Goal: Transaction & Acquisition: Purchase product/service

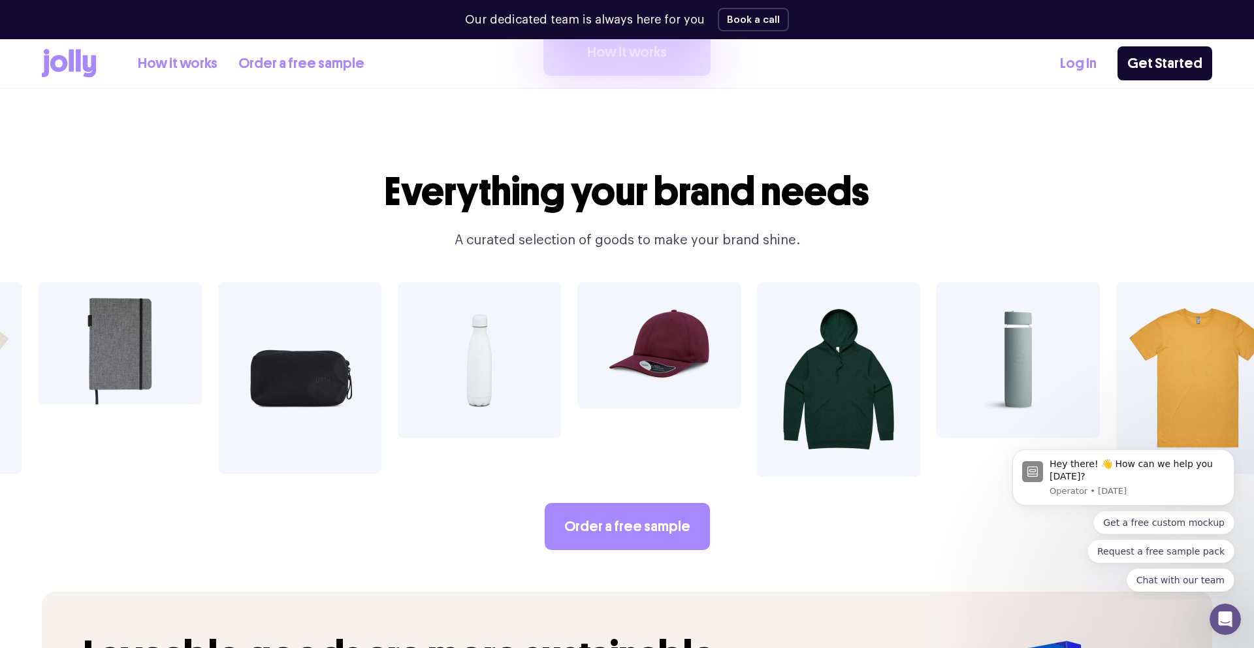
scroll to position [2306, 0]
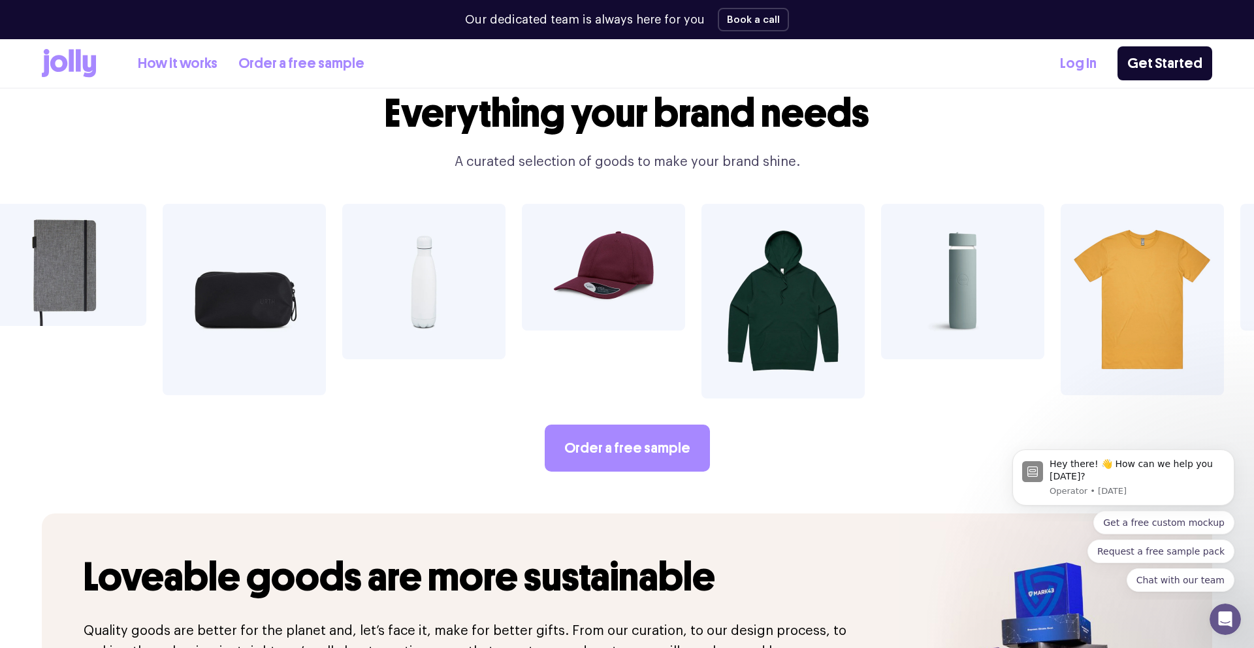
click at [979, 246] on img at bounding box center [962, 281] width 163 height 155
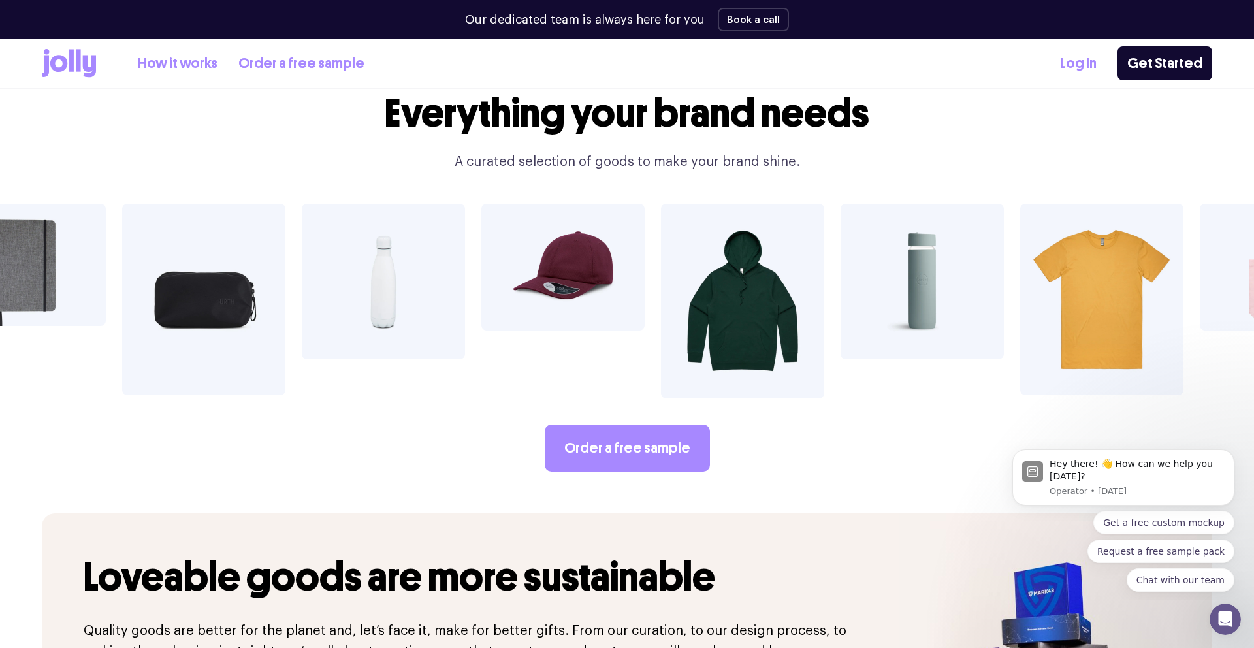
drag, startPoint x: 922, startPoint y: 231, endPoint x: 914, endPoint y: 234, distance: 7.9
click at [922, 231] on img at bounding box center [922, 281] width 163 height 155
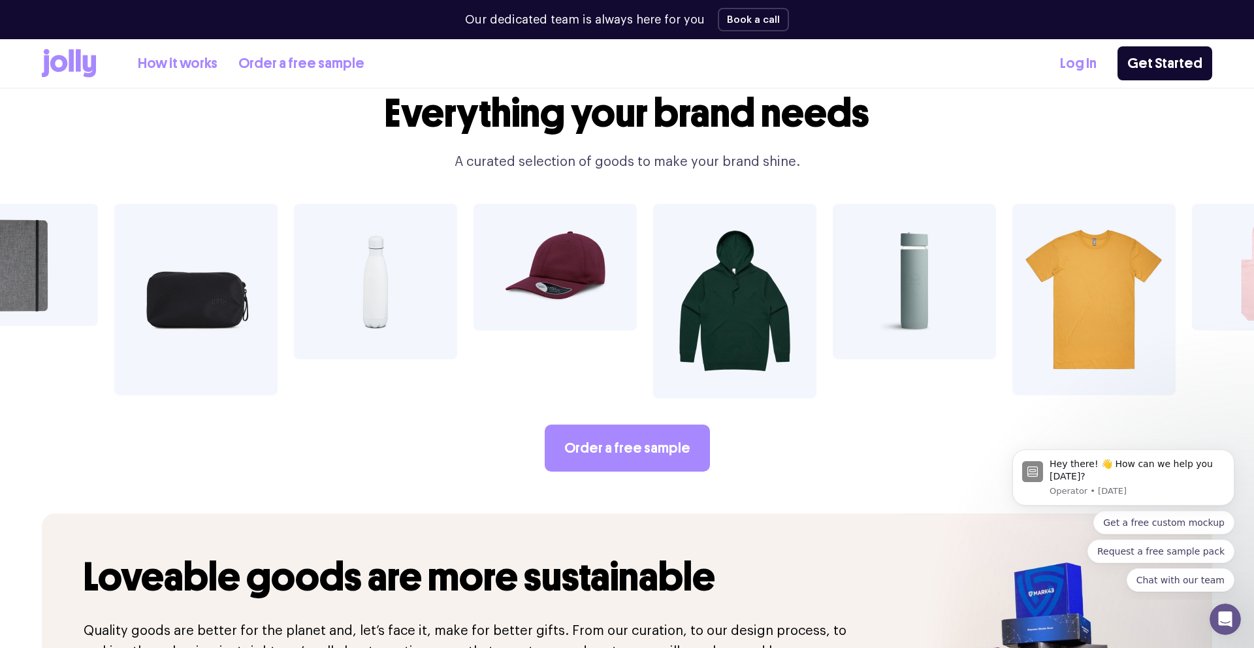
click at [911, 235] on img at bounding box center [914, 281] width 163 height 155
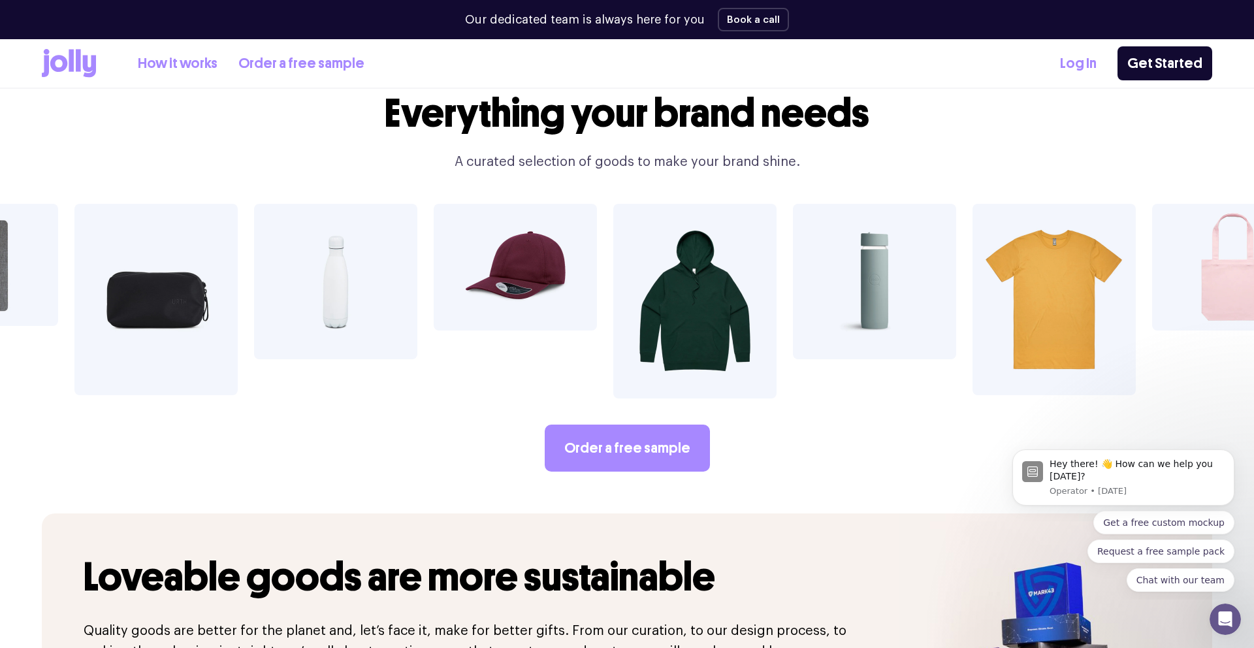
click at [1216, 233] on img at bounding box center [1233, 267] width 163 height 127
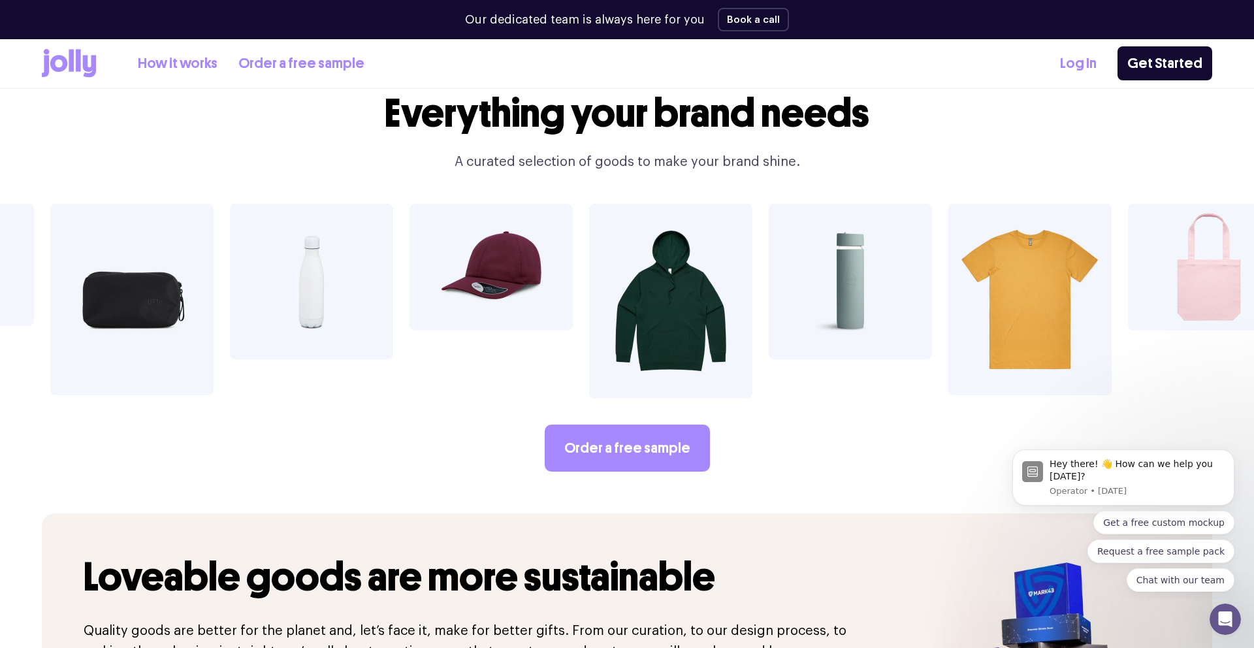
click at [507, 252] on img at bounding box center [491, 267] width 163 height 127
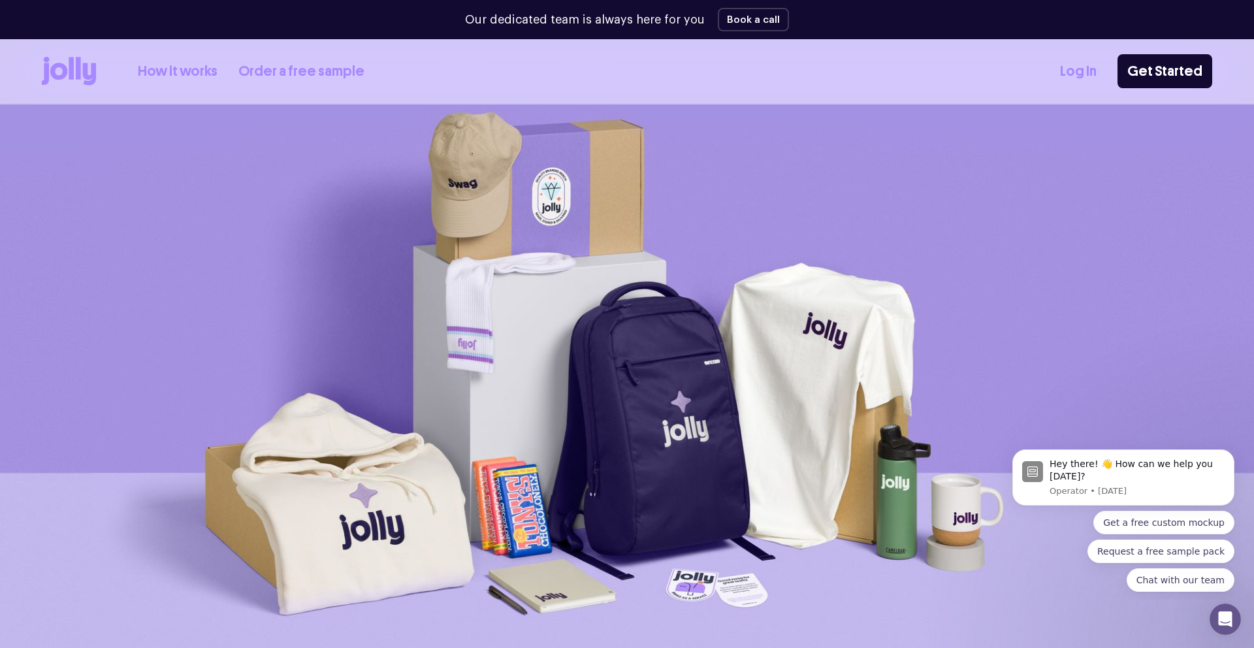
scroll to position [0, 0]
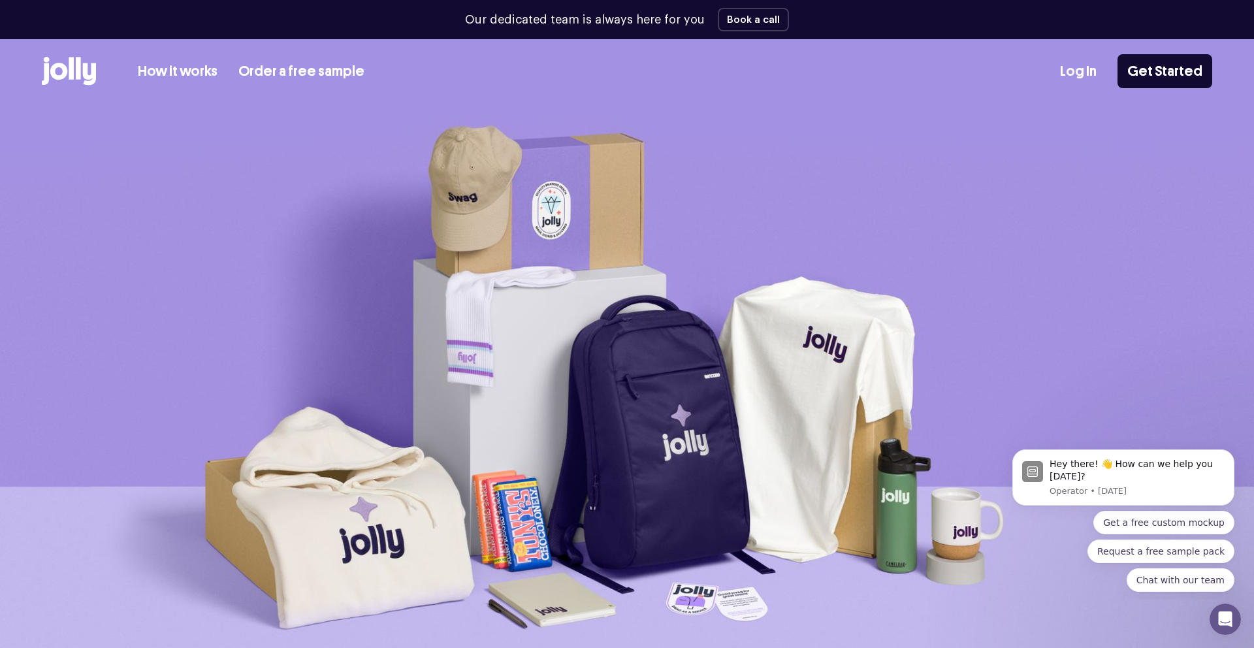
click at [195, 69] on link "How it works" at bounding box center [178, 72] width 80 height 22
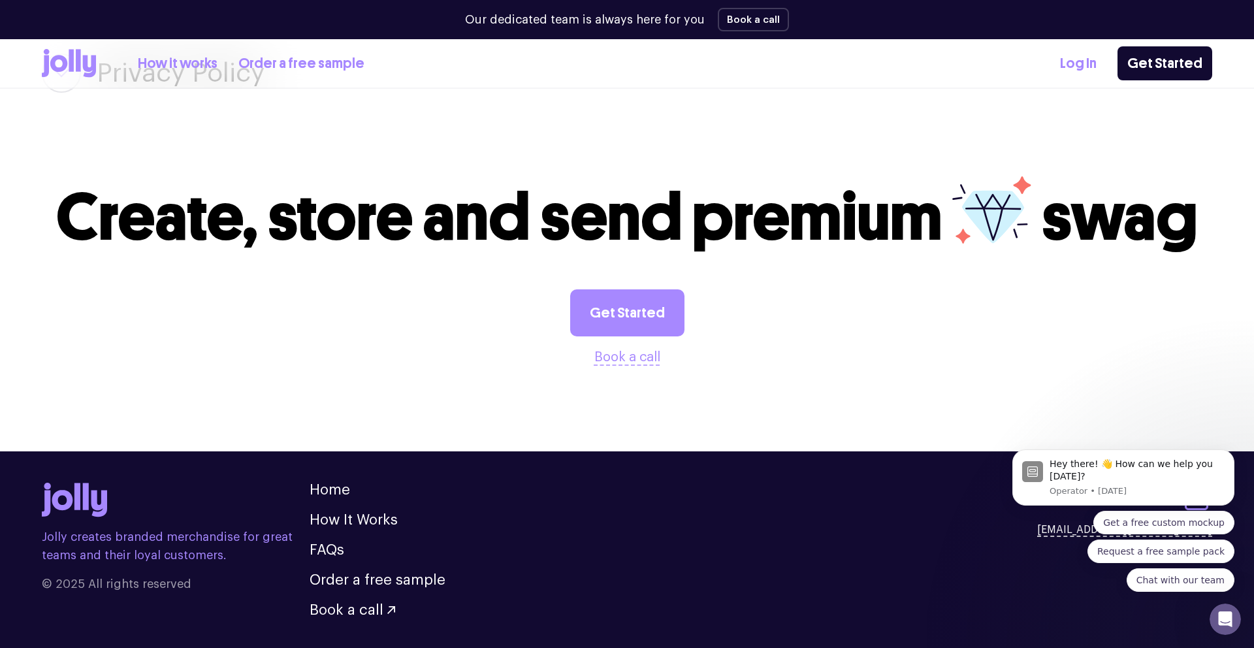
scroll to position [2361, 0]
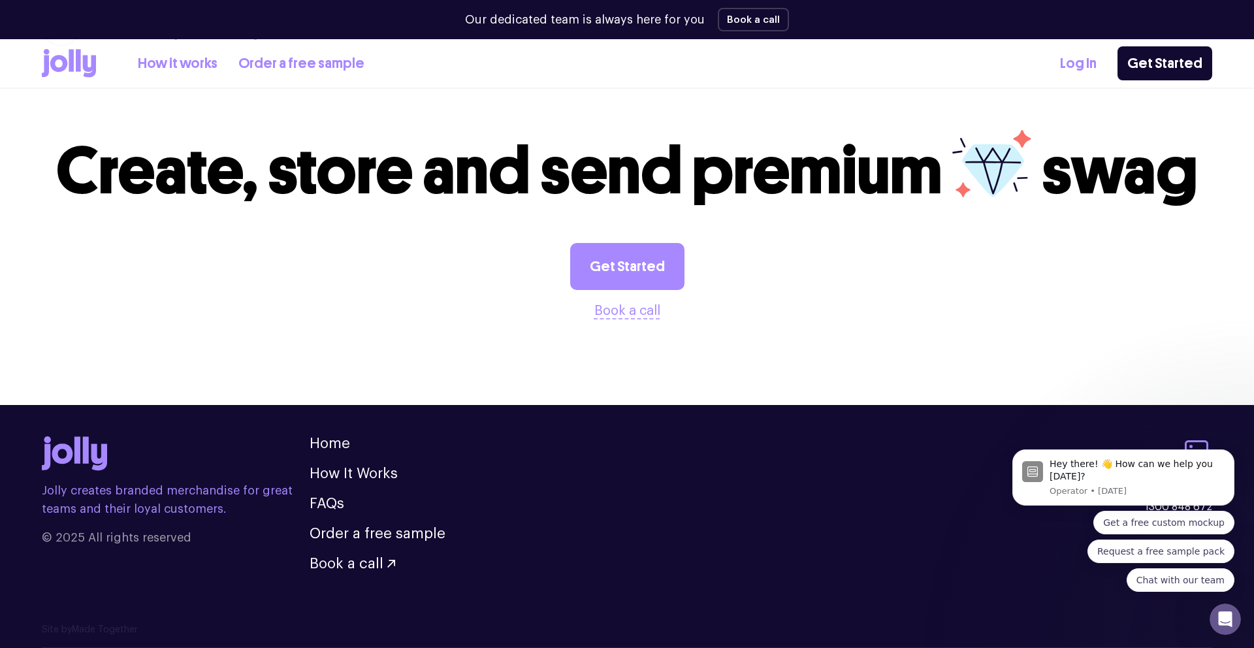
click at [190, 65] on link "How it works" at bounding box center [178, 64] width 80 height 22
click at [187, 62] on link "How it works" at bounding box center [178, 64] width 80 height 22
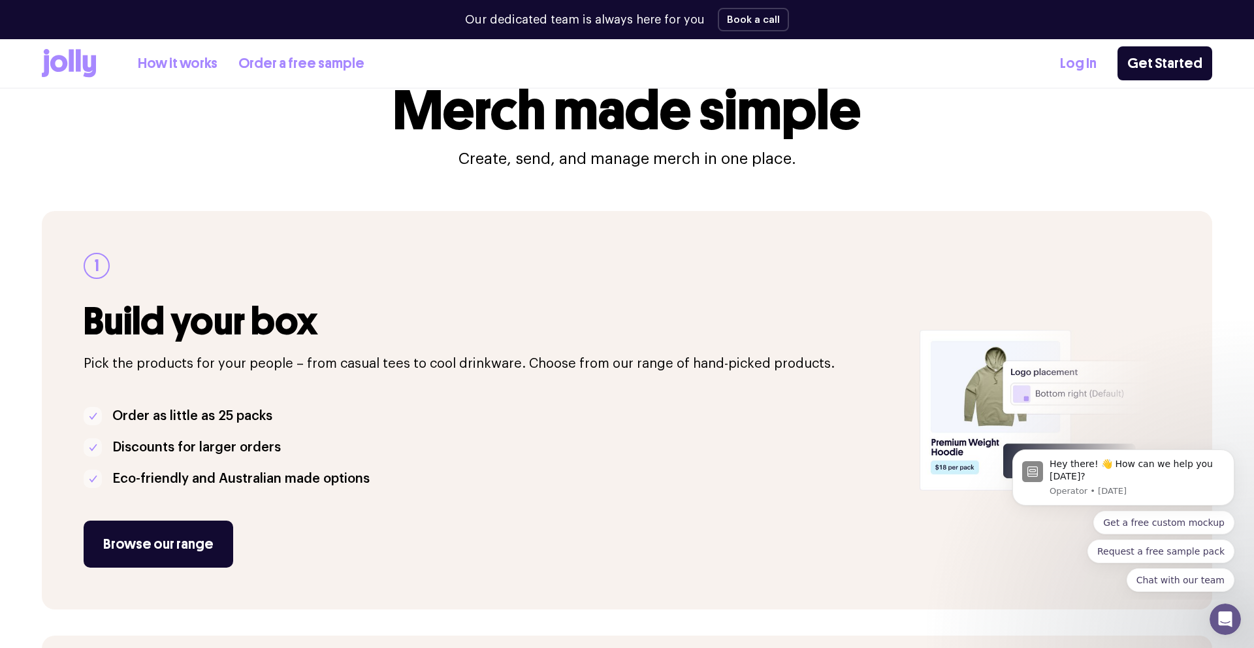
scroll to position [128, 0]
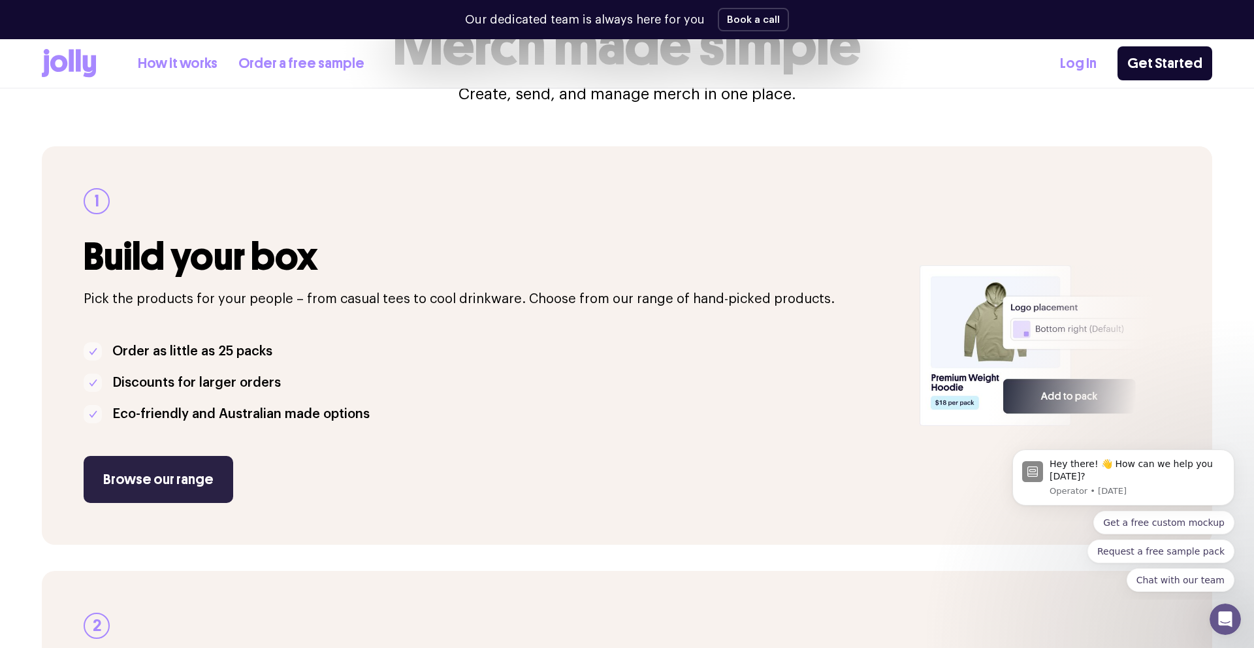
click at [195, 473] on link "Browse our range" at bounding box center [159, 479] width 150 height 47
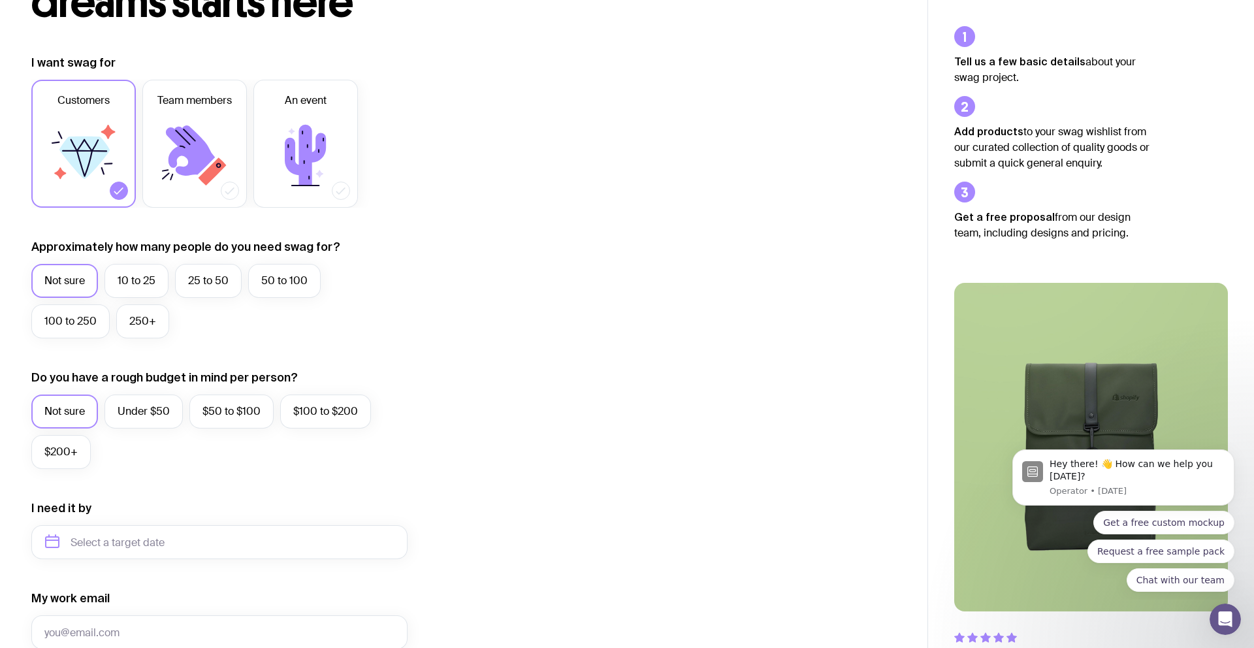
scroll to position [187, 0]
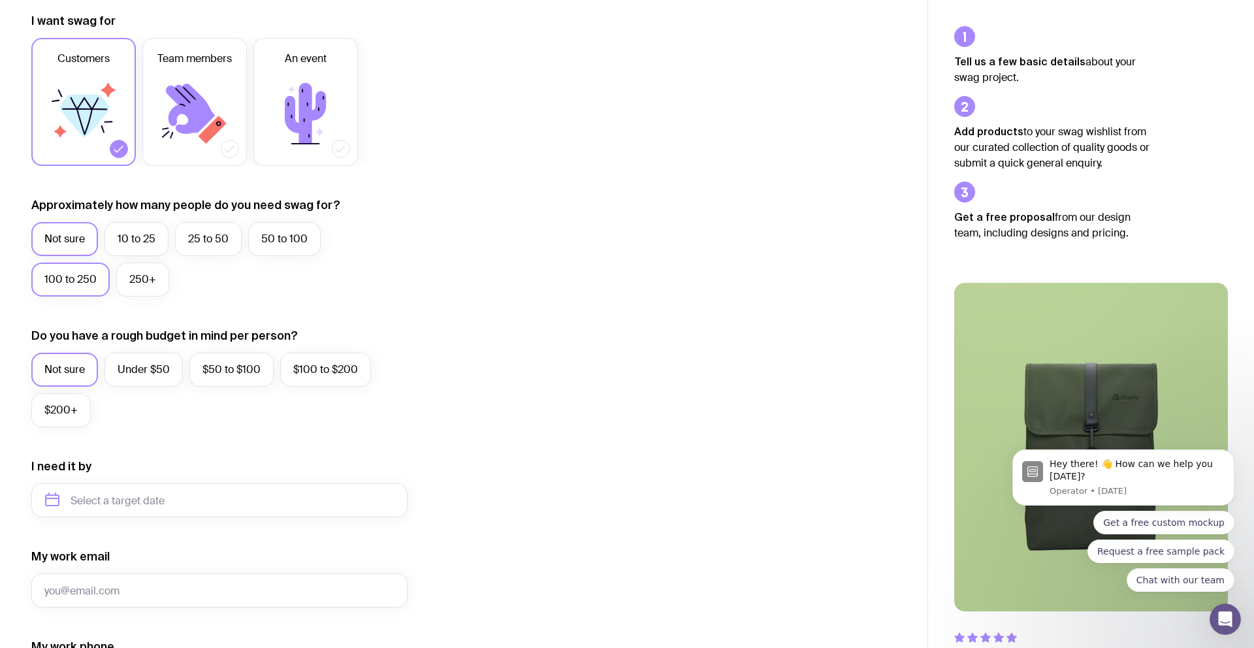
click at [50, 285] on label "100 to 250" at bounding box center [70, 280] width 78 height 34
click at [0, 0] on input "100 to 250" at bounding box center [0, 0] width 0 height 0
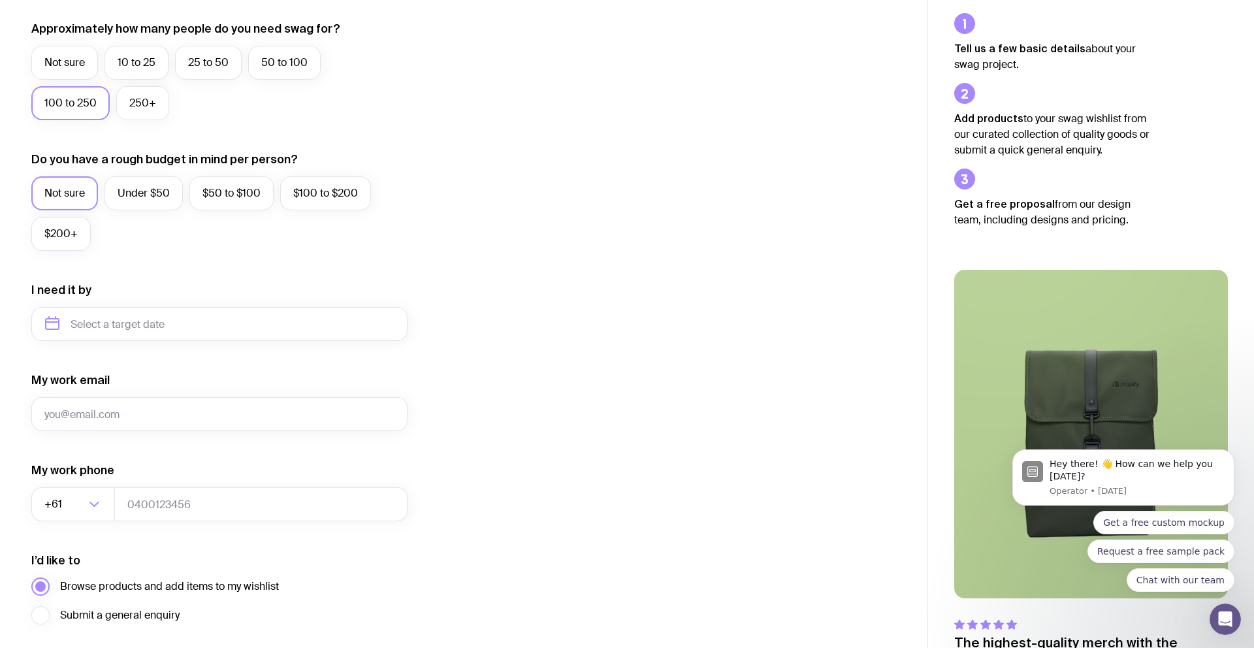
scroll to position [462, 0]
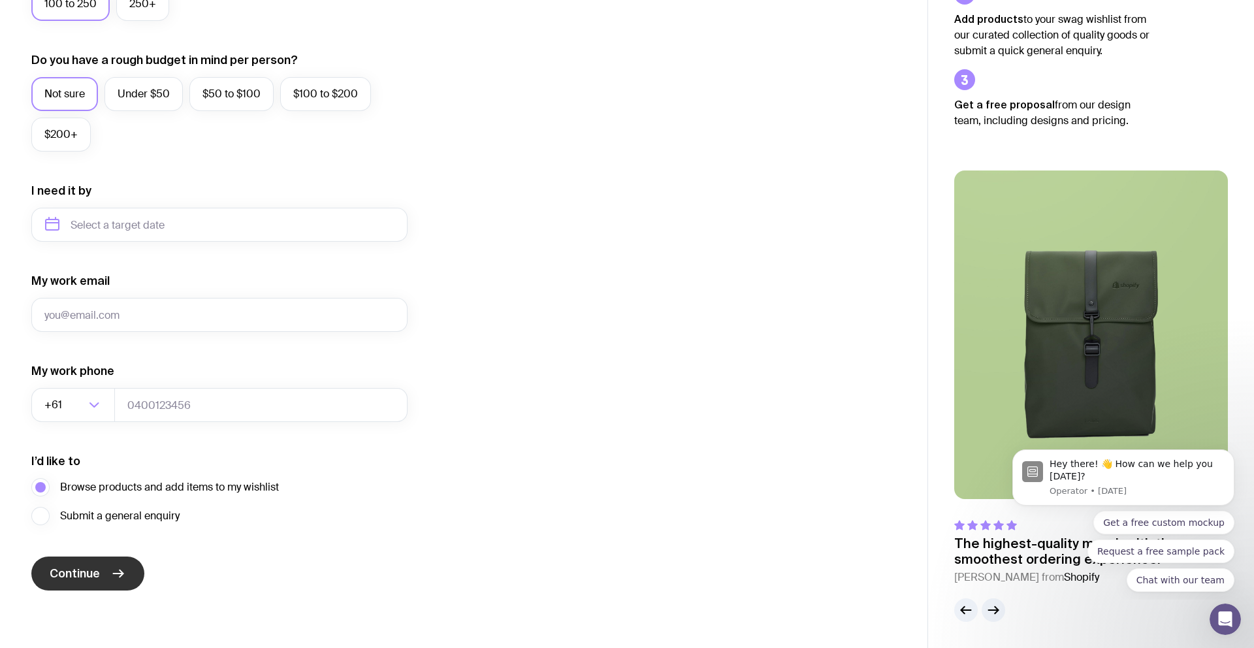
click at [82, 573] on span "Continue" at bounding box center [75, 574] width 50 height 16
click at [503, 348] on div "I want swag for Customers Team members An event Approximately how many people d…" at bounding box center [463, 163] width 865 height 853
click at [200, 309] on input "My work email" at bounding box center [219, 315] width 376 height 34
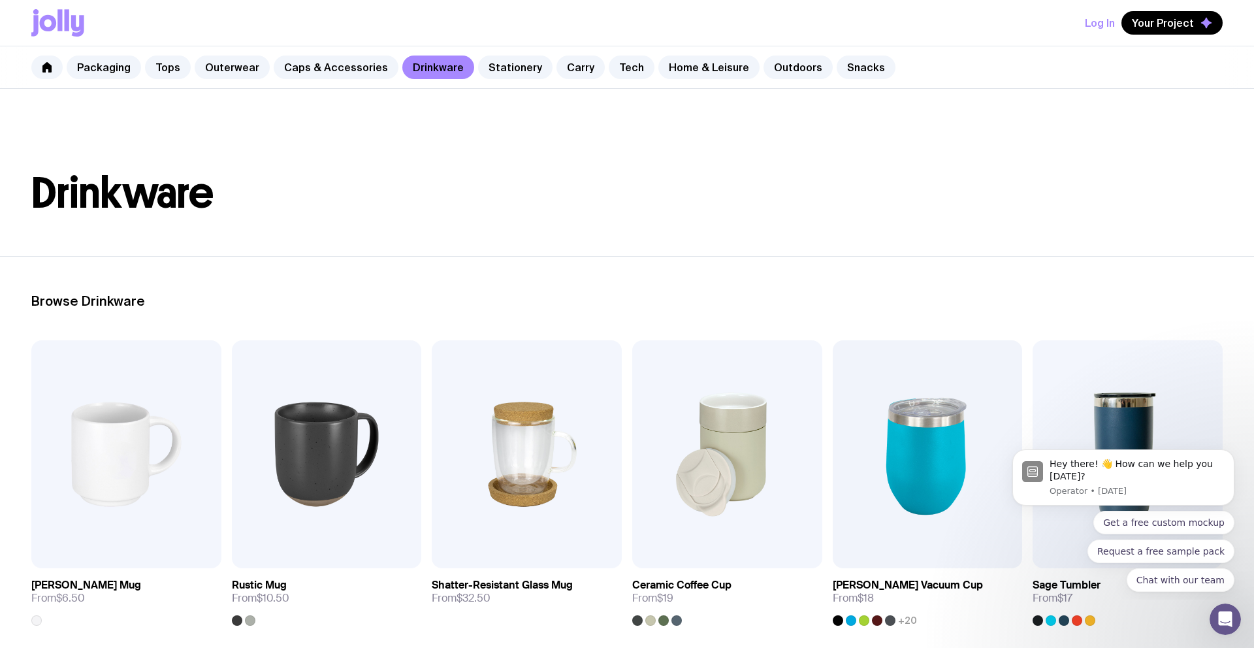
click at [687, 133] on header "Drinkware" at bounding box center [627, 172] width 1254 height 167
click at [321, 63] on link "Caps & Accessories" at bounding box center [336, 68] width 125 height 24
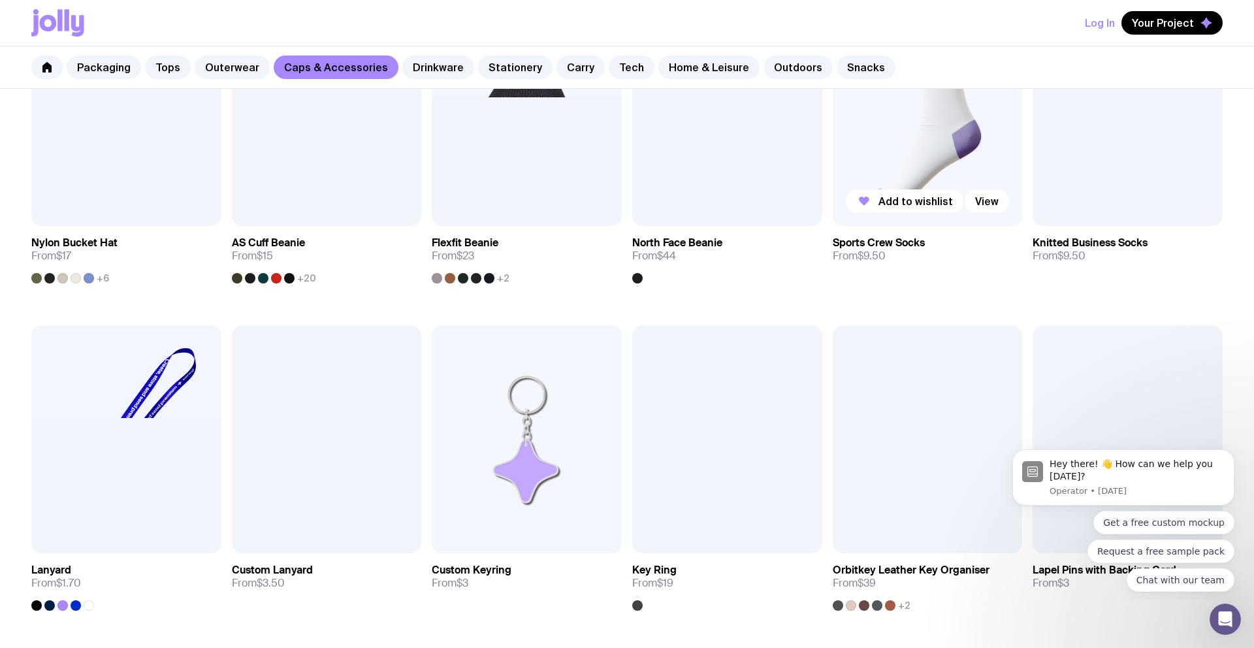
scroll to position [1006, 0]
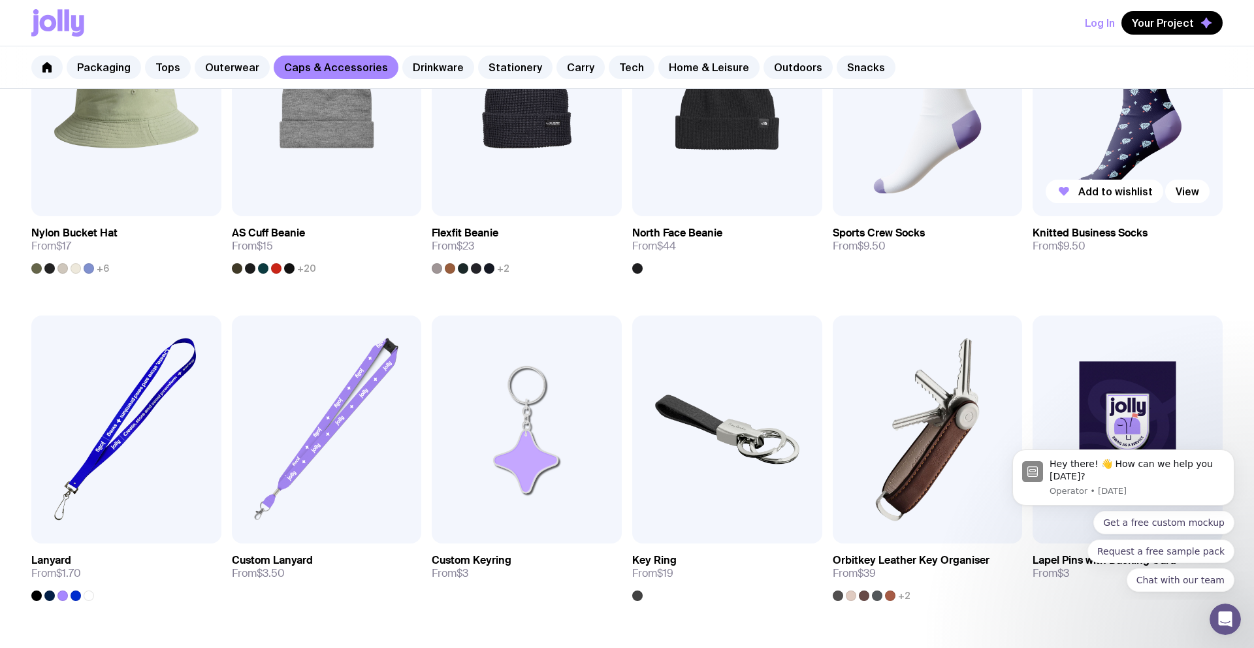
click at [1104, 132] on img at bounding box center [1128, 103] width 190 height 228
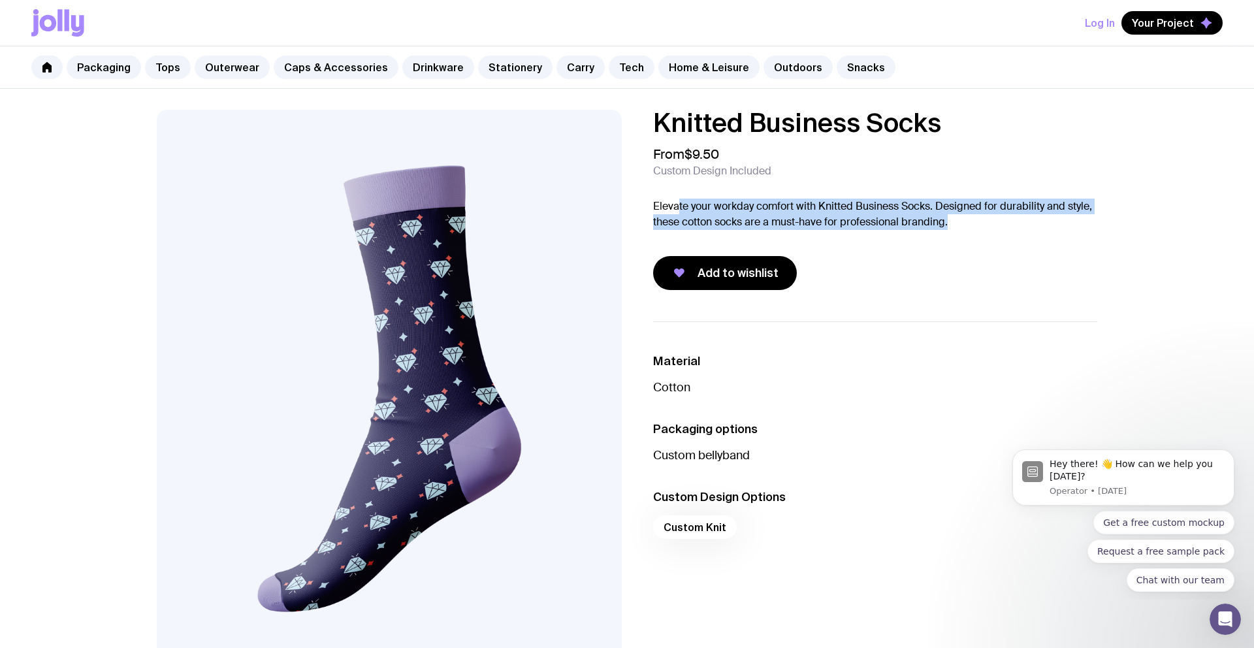
drag, startPoint x: 677, startPoint y: 199, endPoint x: 1067, endPoint y: 216, distance: 390.3
click at [1067, 216] on p "Elevate your workday comfort with Knitted Business Socks. Designed for durabili…" at bounding box center [875, 214] width 444 height 31
click at [656, 221] on p "Elevate your workday comfort with Knitted Business Socks. Designed for durabili…" at bounding box center [875, 214] width 444 height 31
drag, startPoint x: 651, startPoint y: 220, endPoint x: 904, endPoint y: 223, distance: 253.4
click at [900, 222] on div "Knitted Business Socks From $9.50 Custom Design Included Elevate your workday c…" at bounding box center [864, 200] width 465 height 180
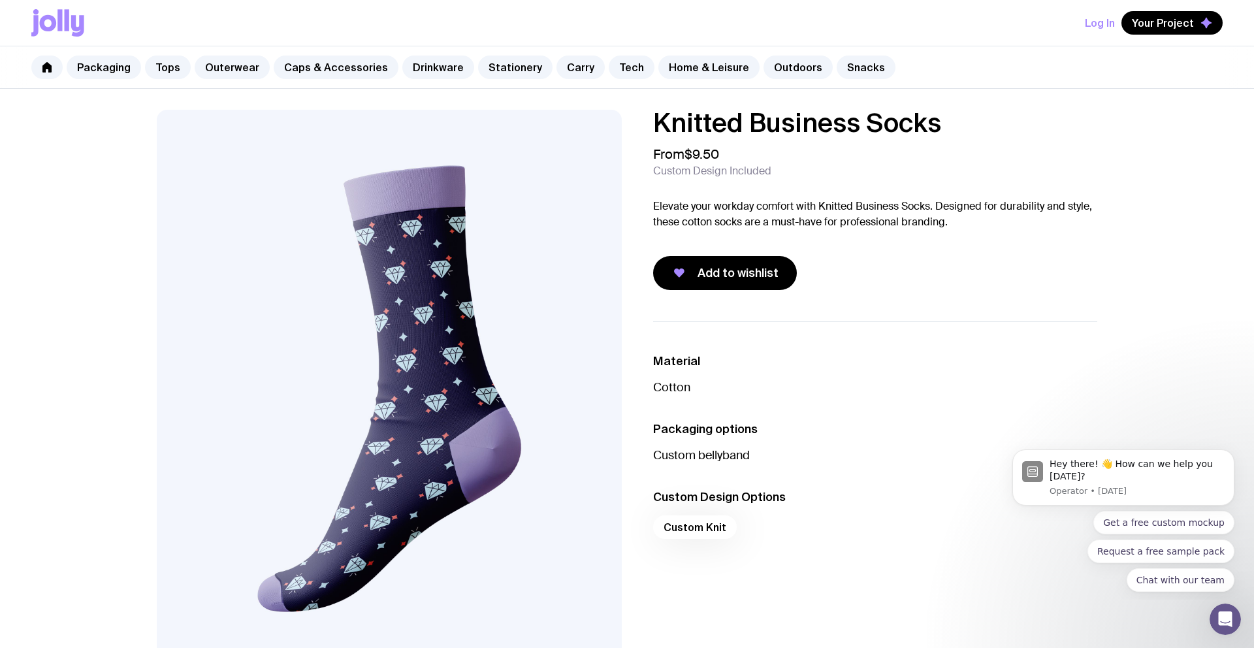
click at [995, 234] on div "Knitted Business Socks From $9.50 Custom Design Included Elevate your workday c…" at bounding box center [875, 200] width 444 height 180
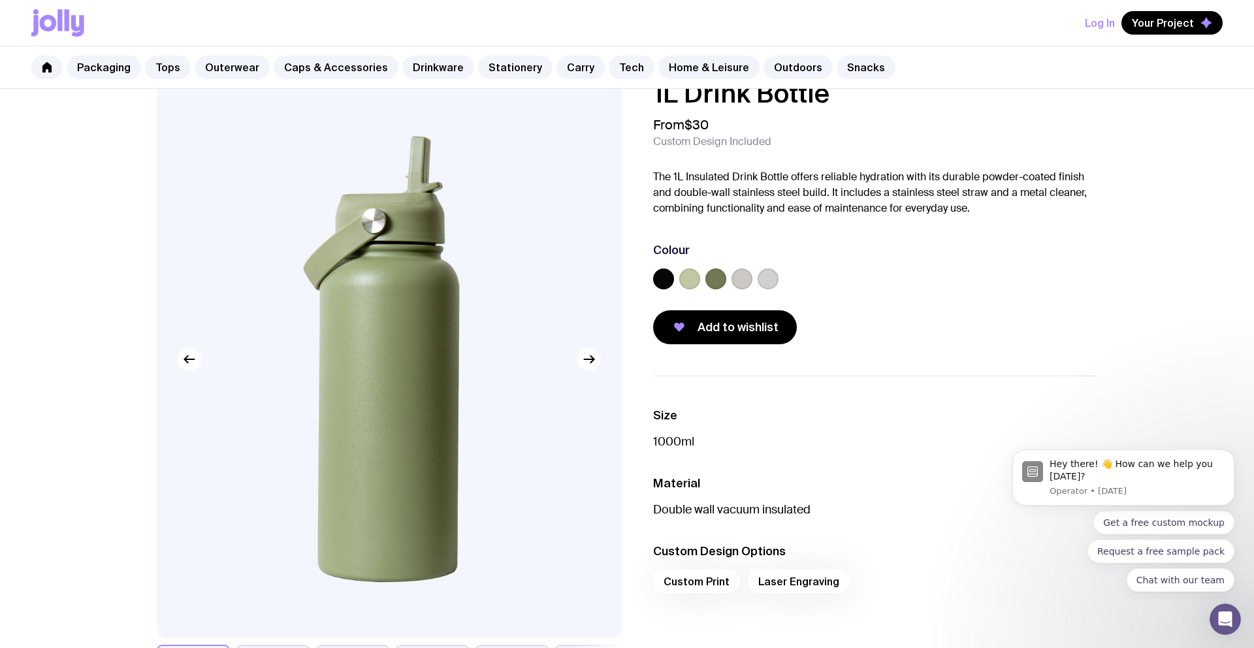
scroll to position [32, 0]
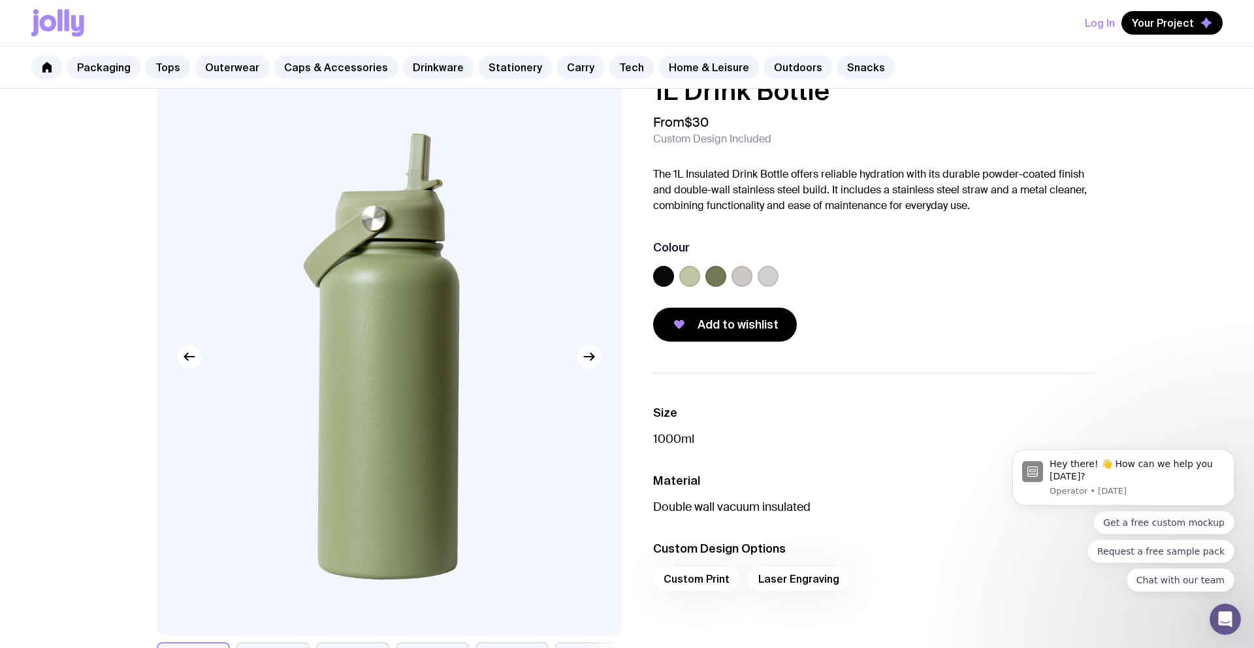
click at [596, 362] on icon "button" at bounding box center [589, 357] width 16 height 16
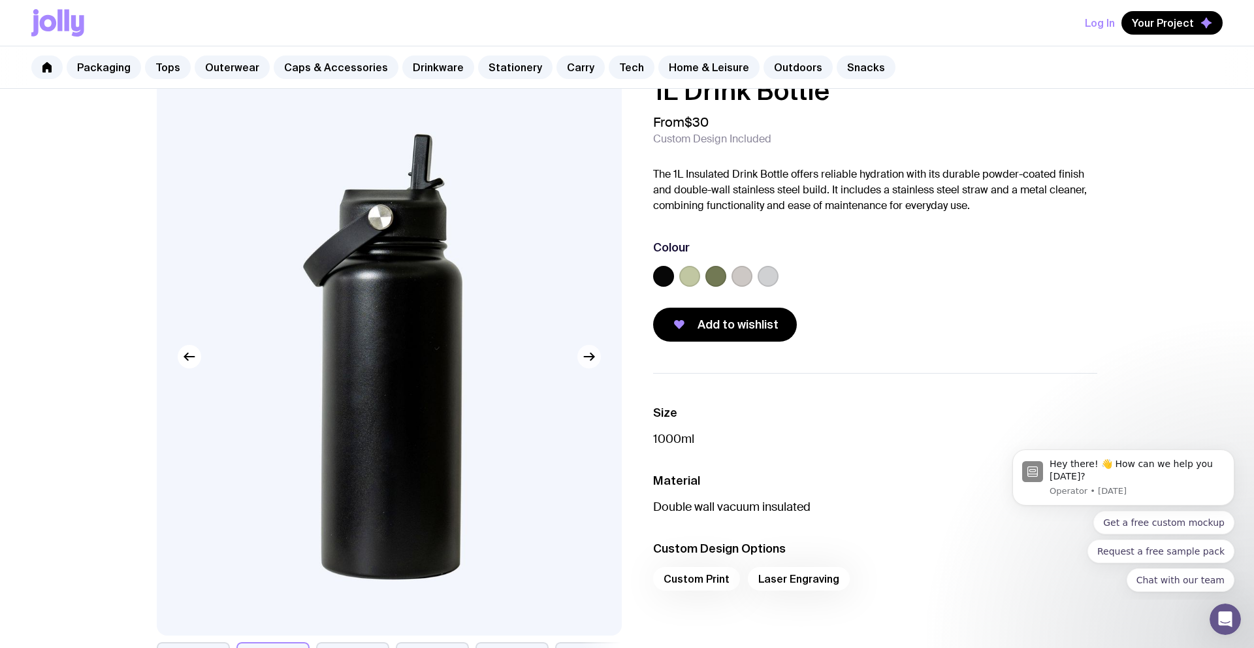
click at [596, 357] on icon "button" at bounding box center [589, 357] width 16 height 16
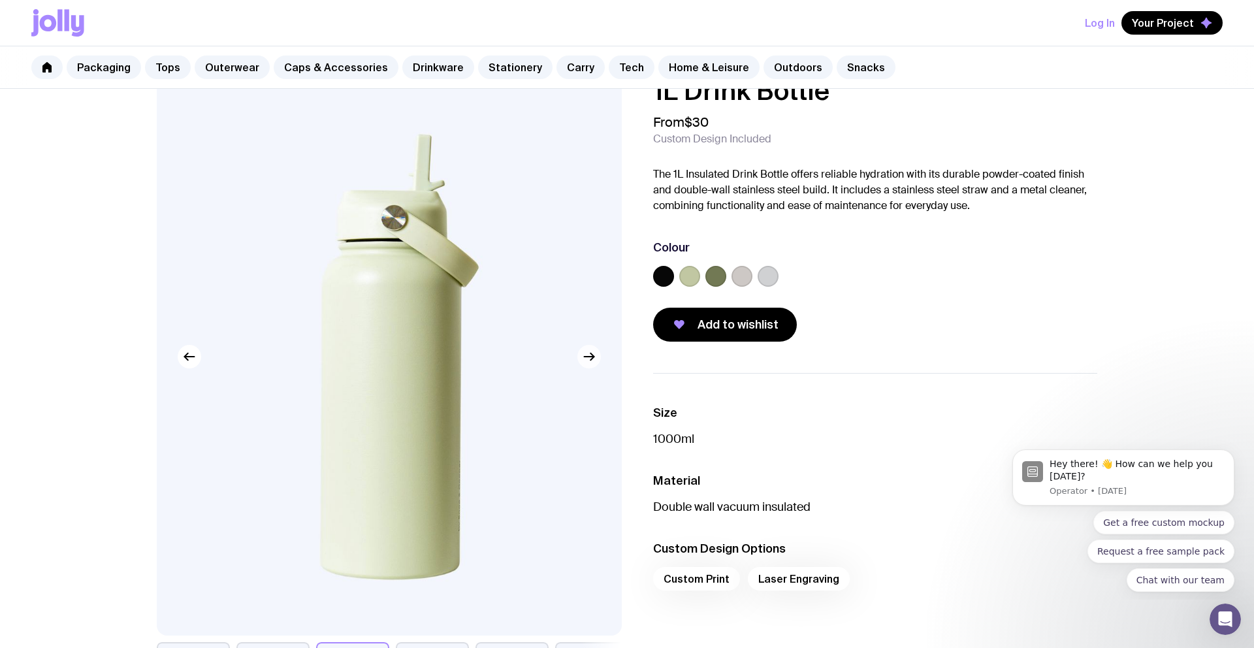
click at [596, 357] on icon "button" at bounding box center [589, 357] width 16 height 16
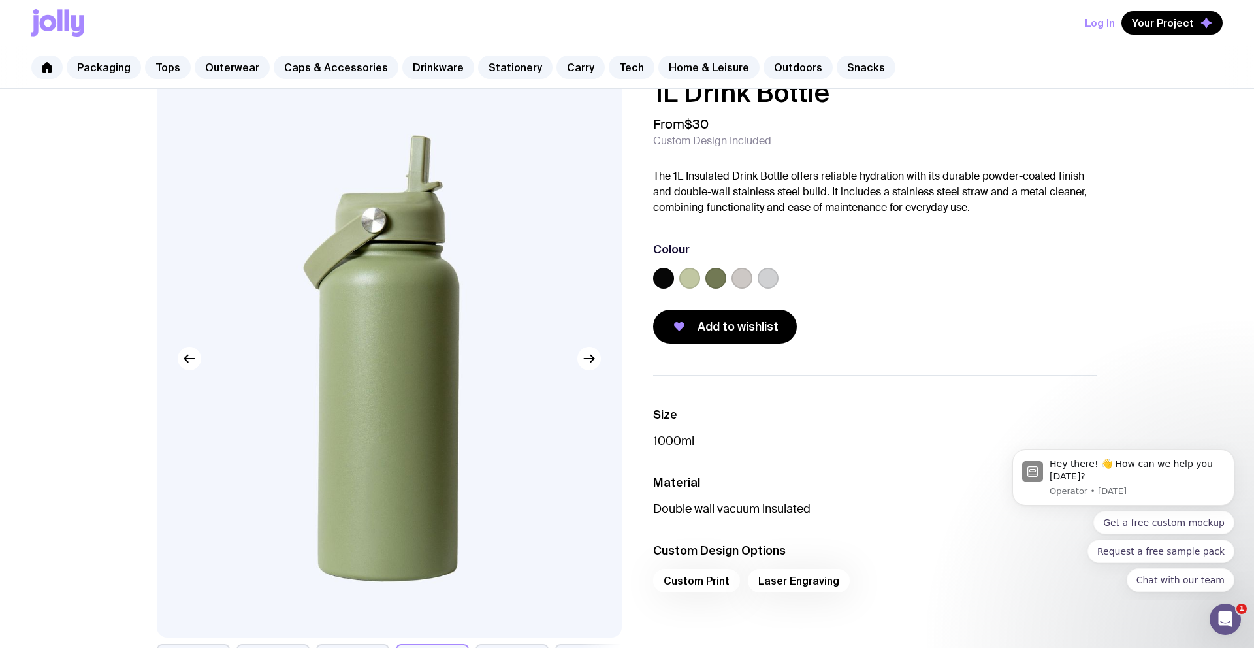
scroll to position [29, 0]
click at [86, 71] on link "Packaging" at bounding box center [104, 68] width 74 height 24
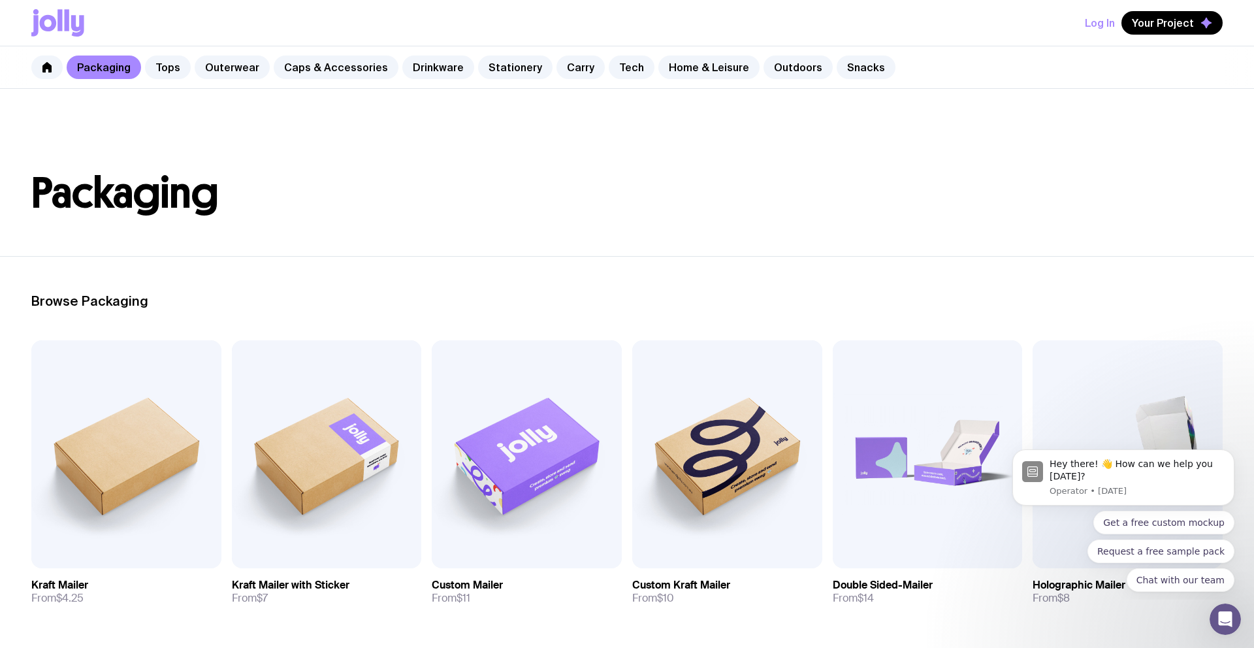
click at [190, 50] on div "Packaging Tops Outerwear Caps & Accessories Drinkware Stationery Carry Tech Hom…" at bounding box center [627, 67] width 1254 height 42
click at [161, 68] on link "Tops" at bounding box center [168, 68] width 46 height 24
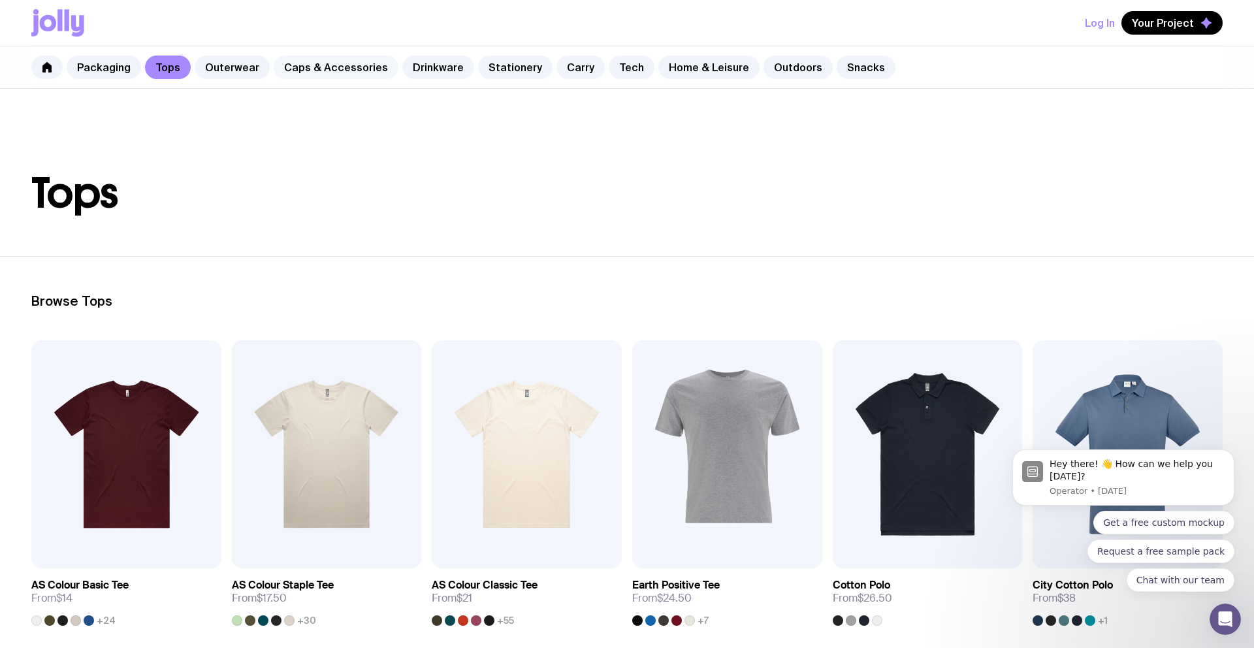
click at [333, 73] on link "Caps & Accessories" at bounding box center [336, 68] width 125 height 24
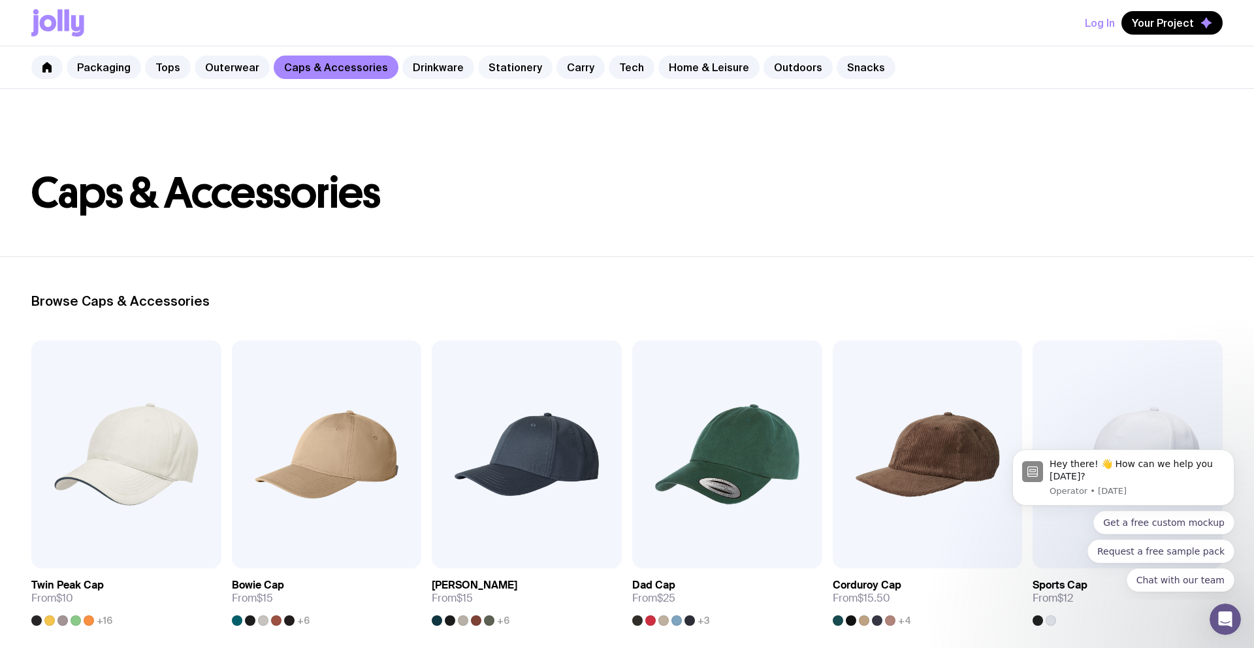
click at [510, 69] on link "Stationery" at bounding box center [515, 68] width 74 height 24
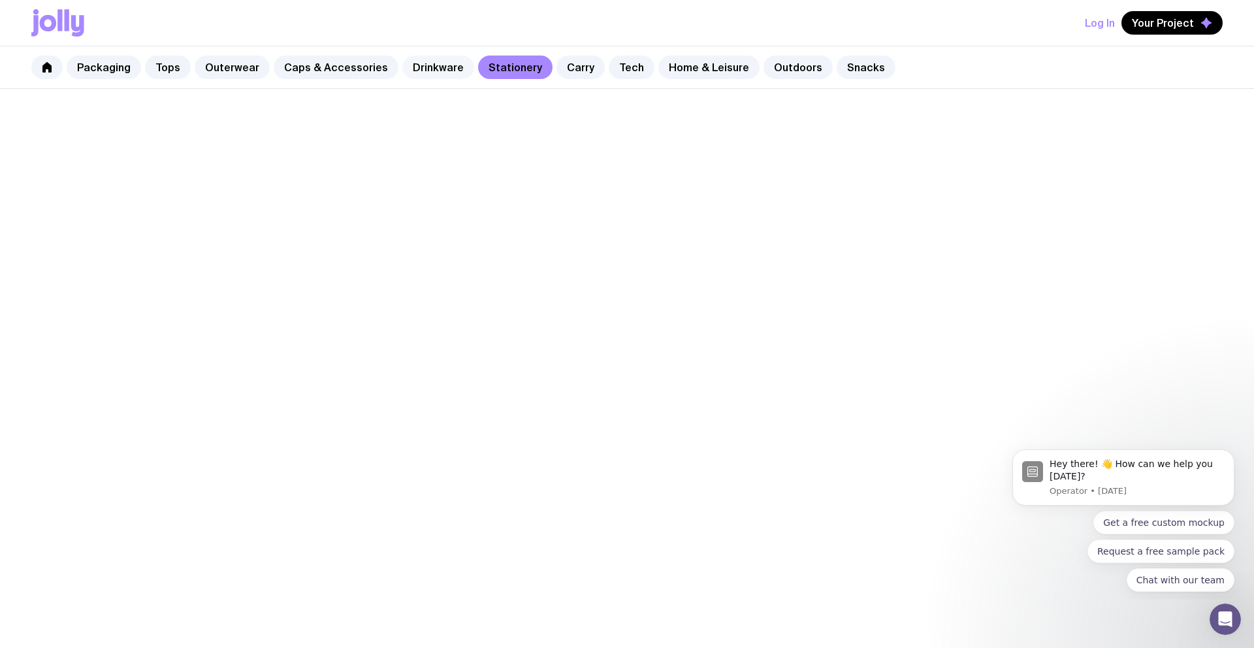
click at [411, 74] on link "Drinkware" at bounding box center [438, 68] width 72 height 24
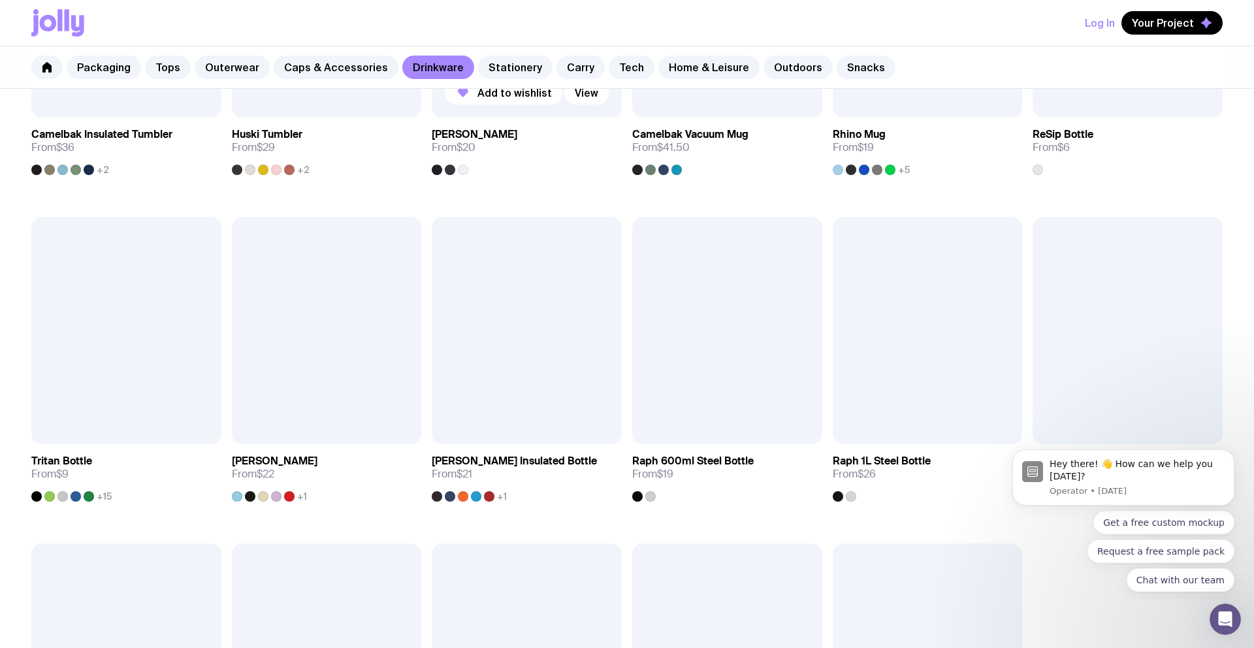
scroll to position [864, 0]
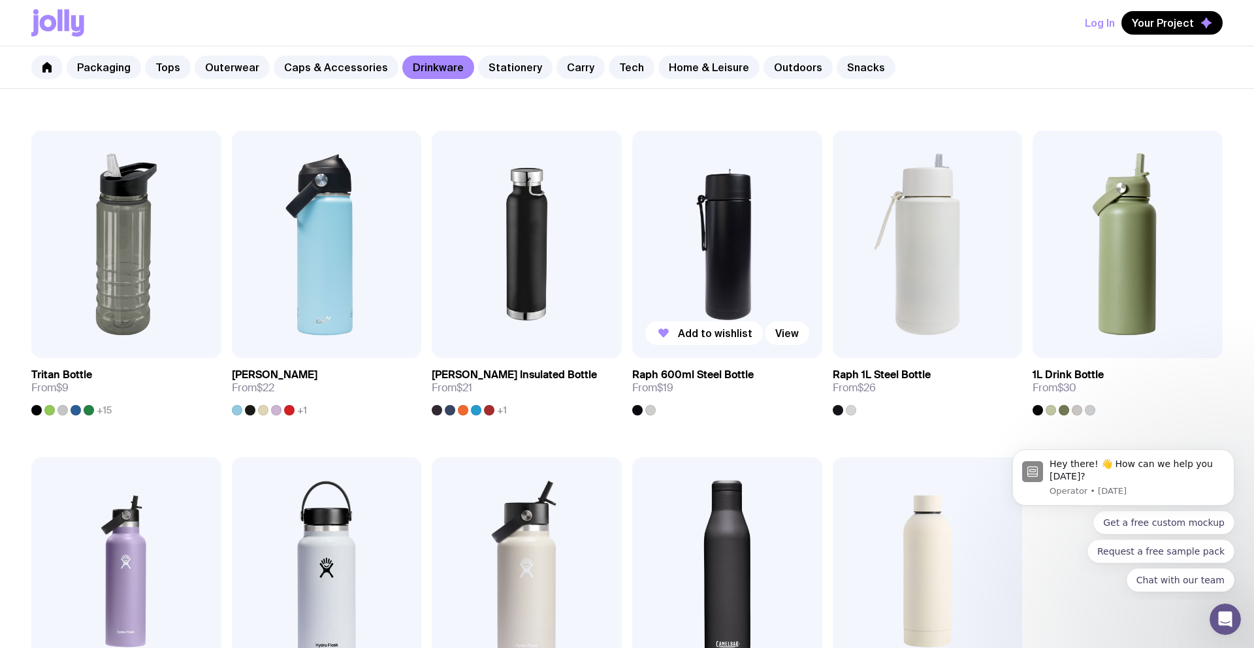
click at [723, 262] on img at bounding box center [727, 245] width 190 height 228
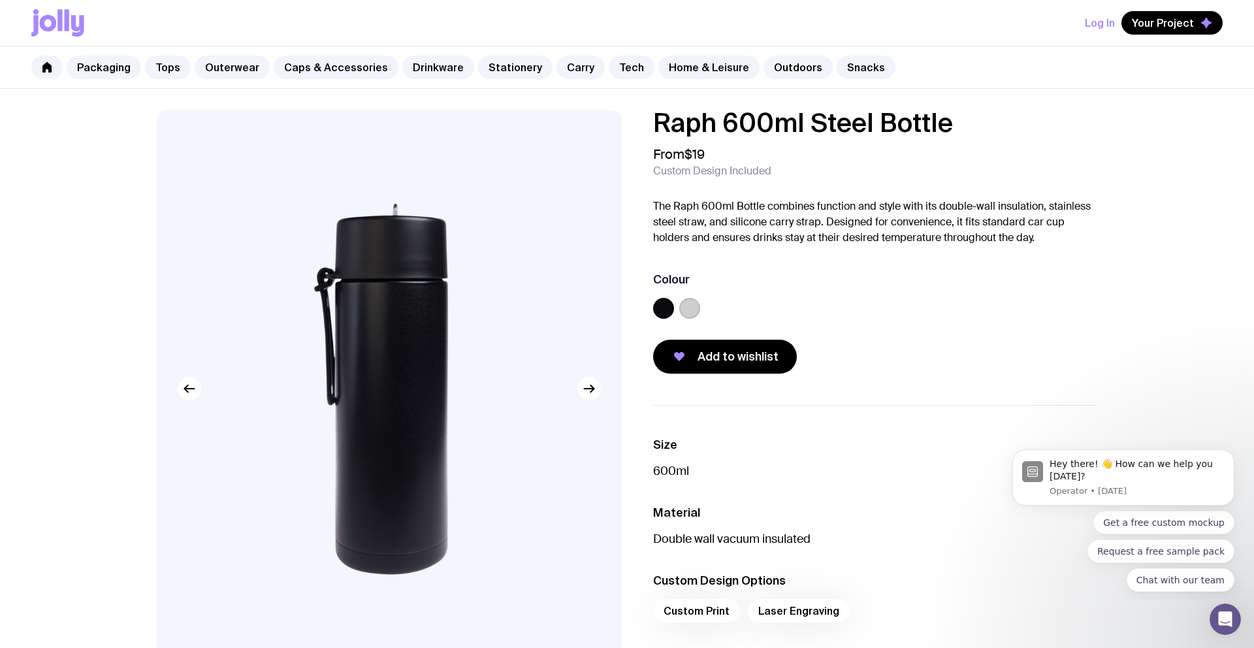
click at [635, 212] on div "Raph 600ml Steel Bottle From $19 Custom Design Included The Raph 600ml Bottle c…" at bounding box center [864, 242] width 465 height 264
drag, startPoint x: 677, startPoint y: 206, endPoint x: 737, endPoint y: 202, distance: 60.2
click at [737, 202] on p "The Raph 600ml Bottle combines function and style with its double-wall insulati…" at bounding box center [875, 222] width 444 height 47
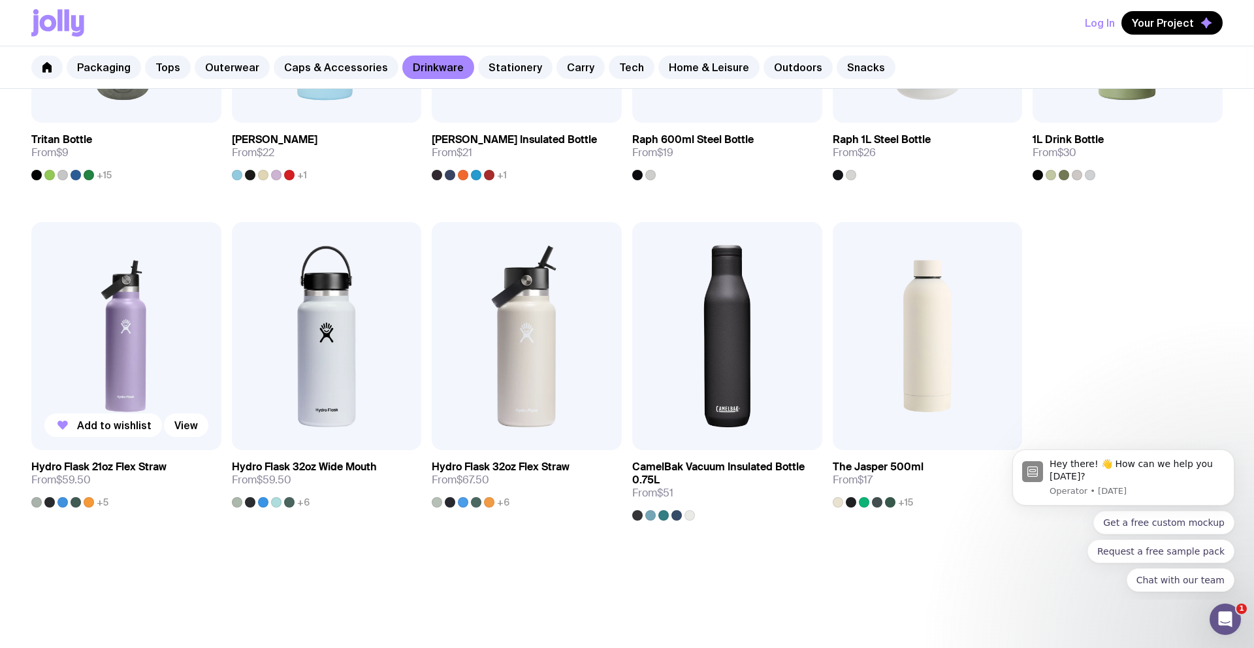
scroll to position [1142, 0]
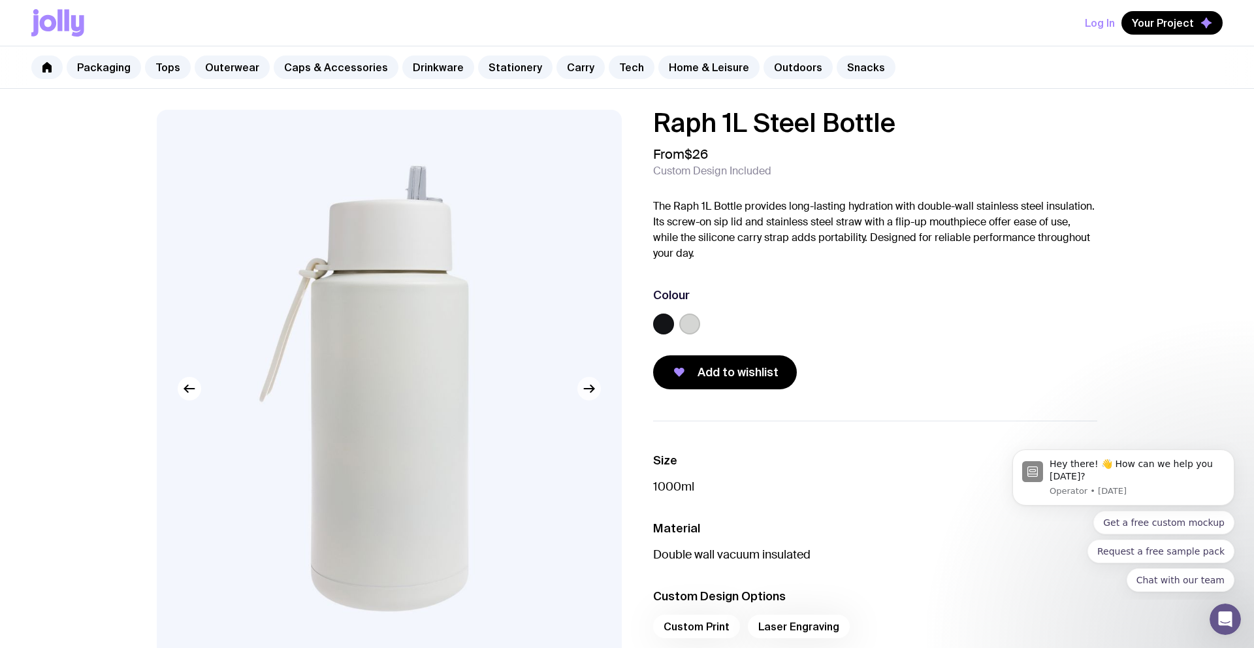
click at [585, 393] on icon "button" at bounding box center [589, 389] width 16 height 16
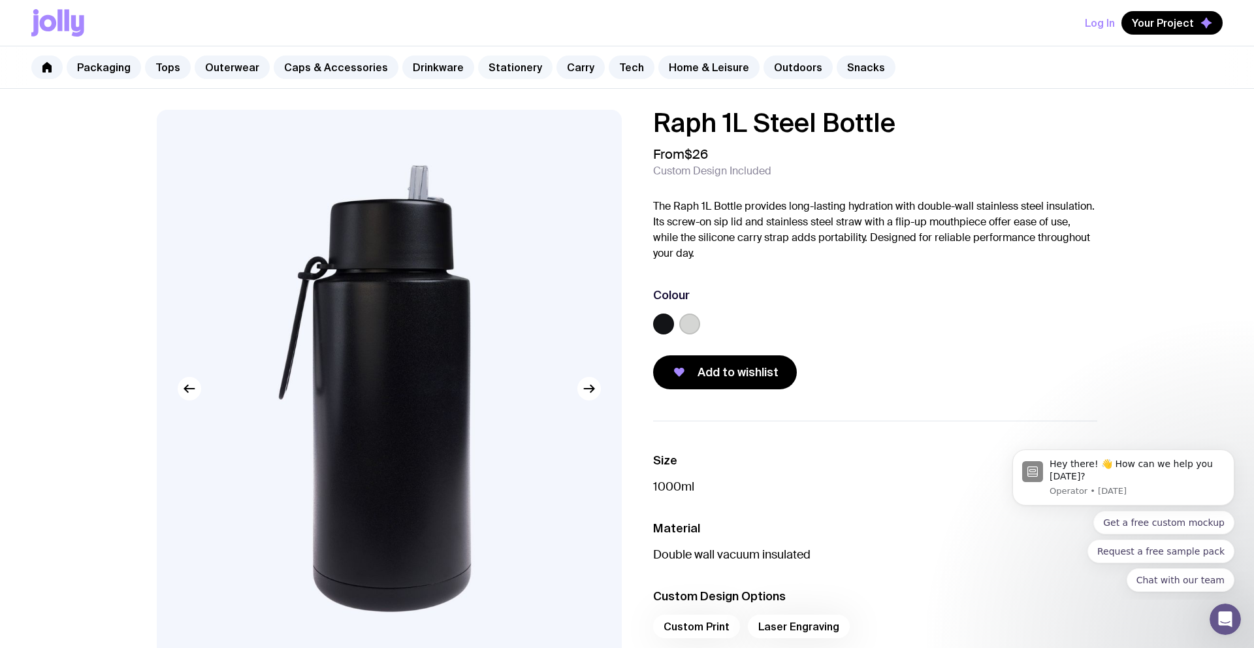
click at [492, 74] on link "Stationery" at bounding box center [515, 68] width 74 height 24
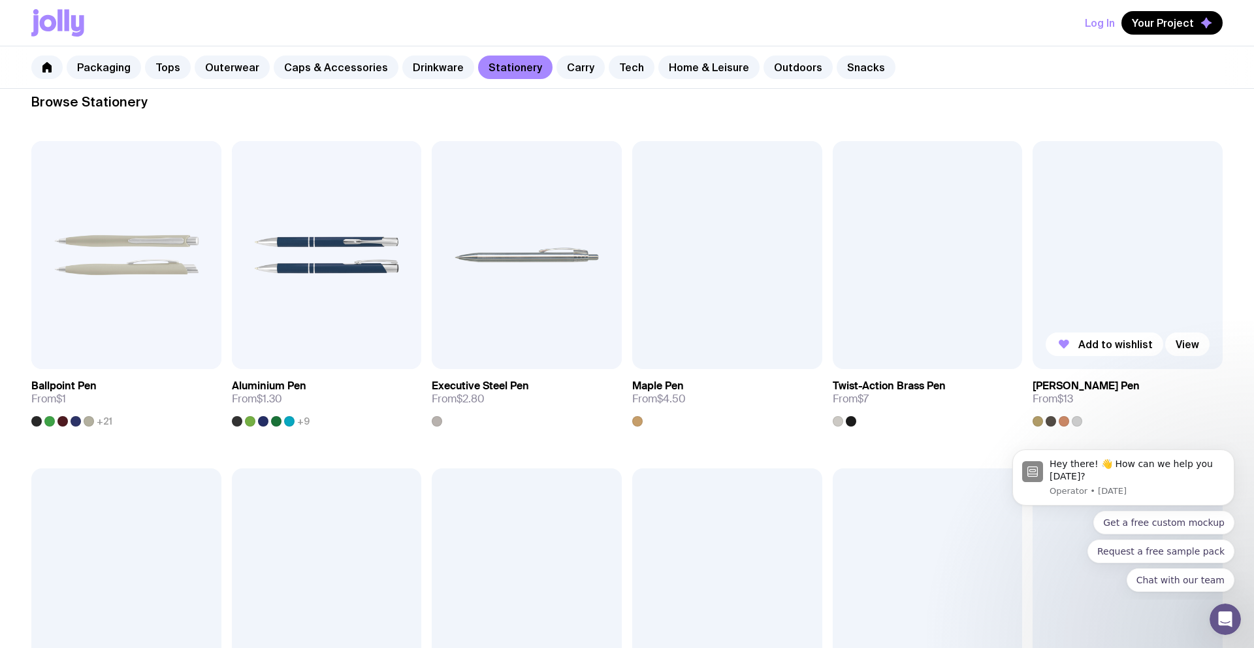
scroll to position [210, 0]
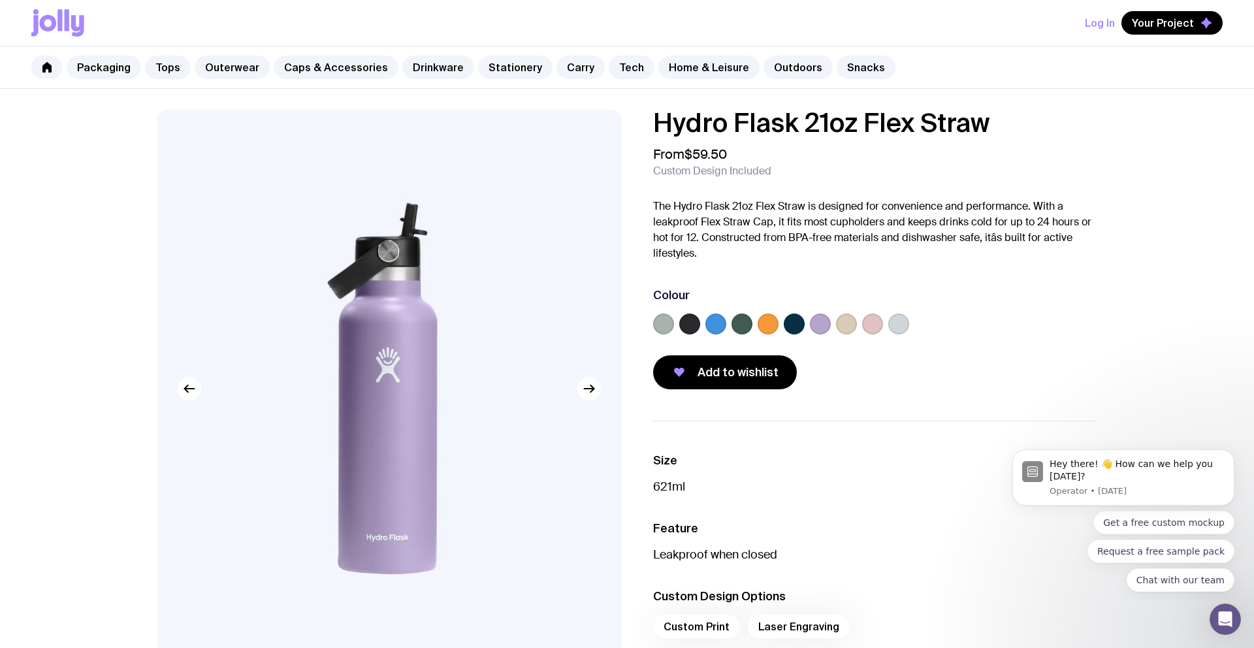
click at [818, 323] on label at bounding box center [820, 324] width 21 height 21
click at [0, 0] on input "radio" at bounding box center [0, 0] width 0 height 0
click at [227, 73] on link "Outerwear" at bounding box center [232, 68] width 75 height 24
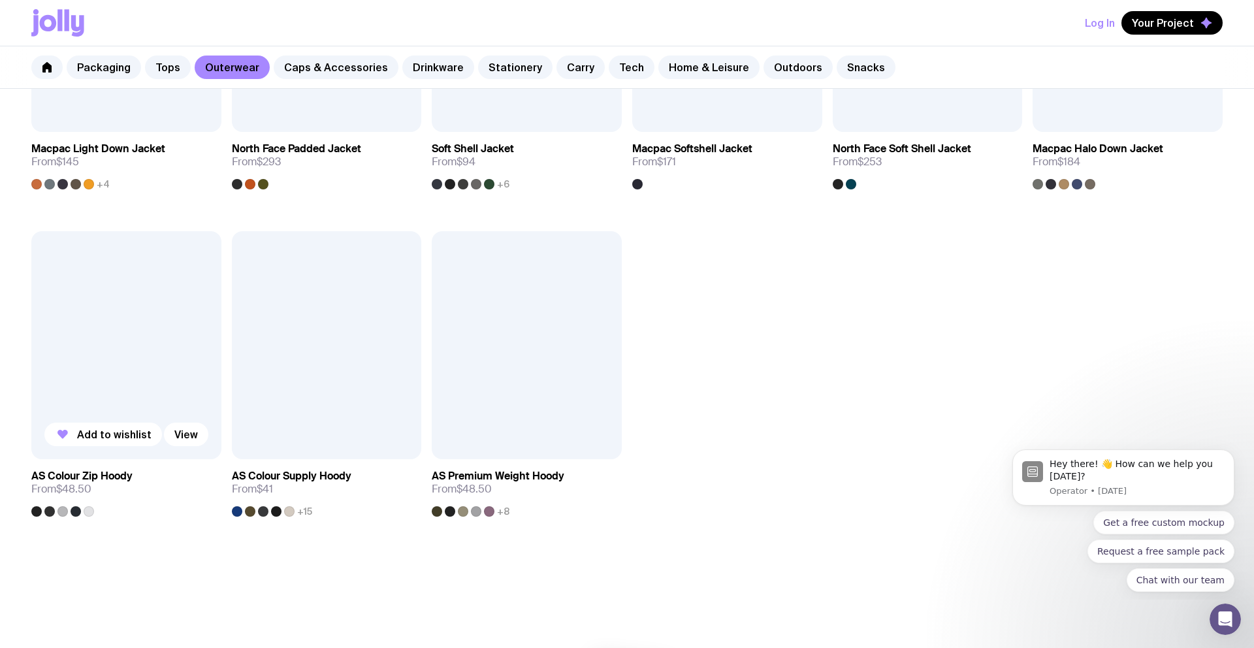
scroll to position [1106, 0]
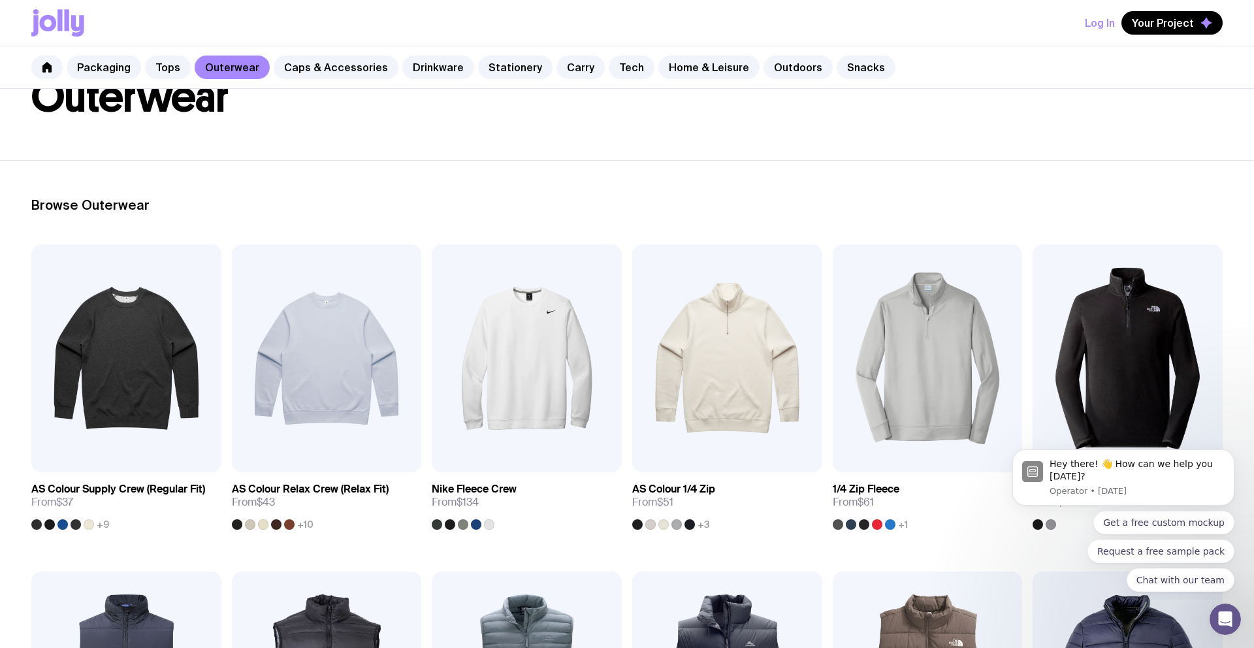
scroll to position [0, 0]
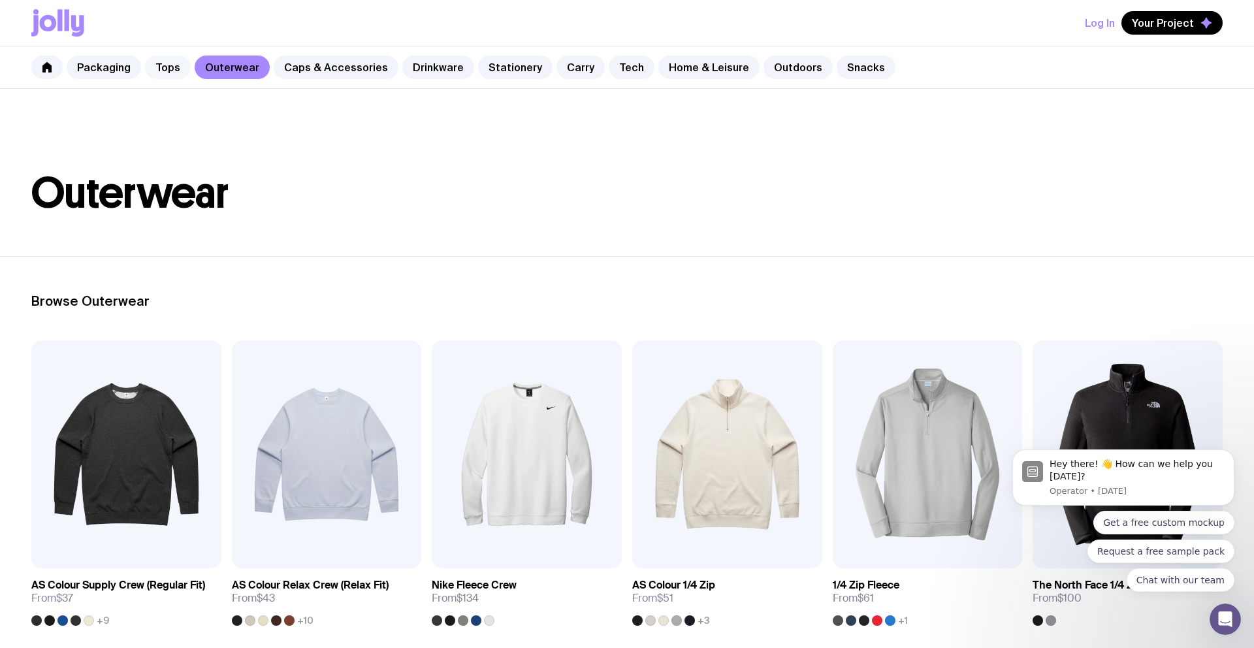
click at [159, 74] on link "Tops" at bounding box center [168, 68] width 46 height 24
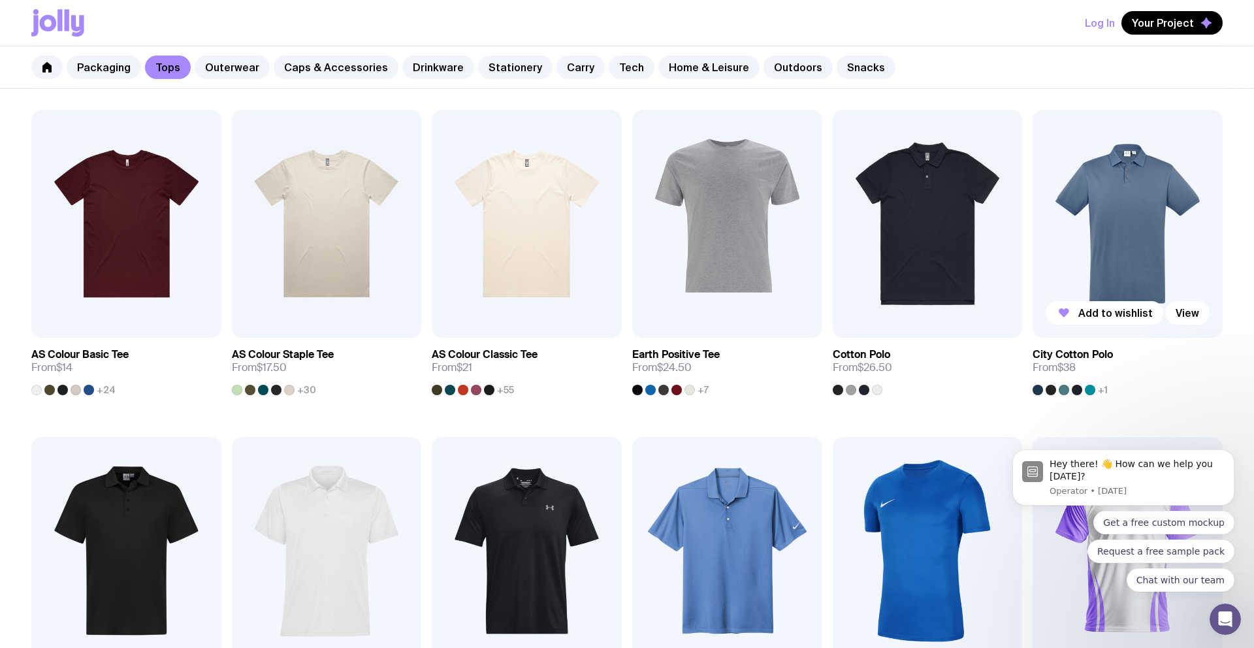
scroll to position [235, 0]
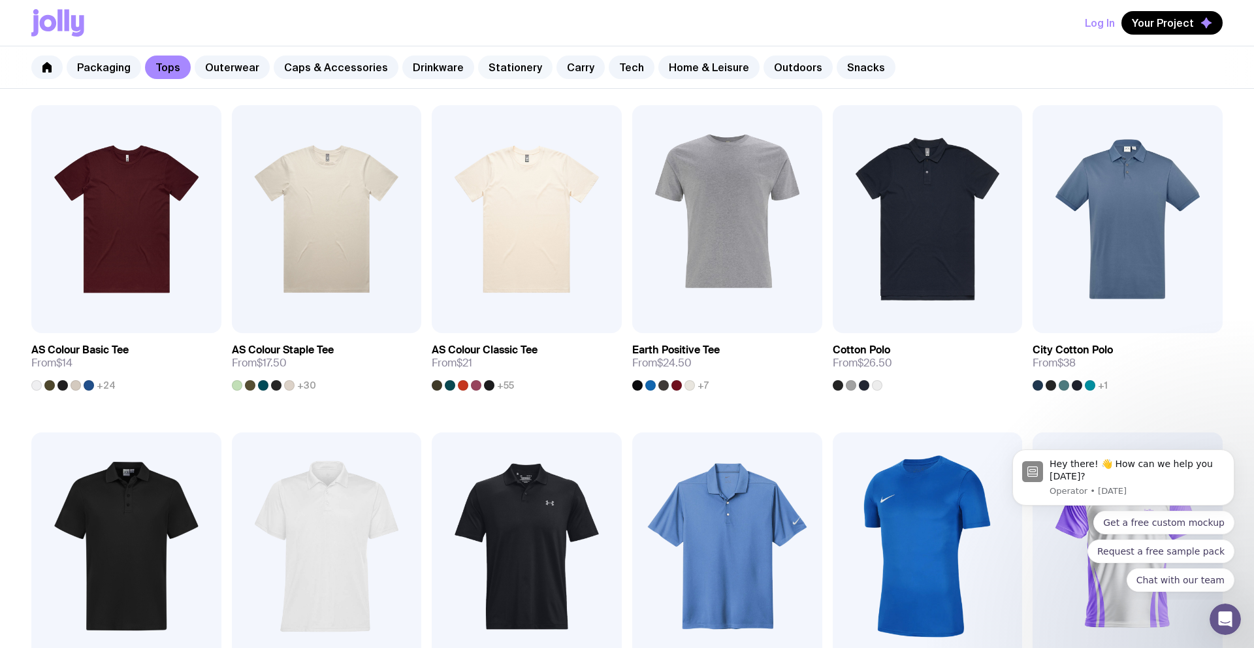
click at [488, 66] on link "Stationery" at bounding box center [515, 68] width 74 height 24
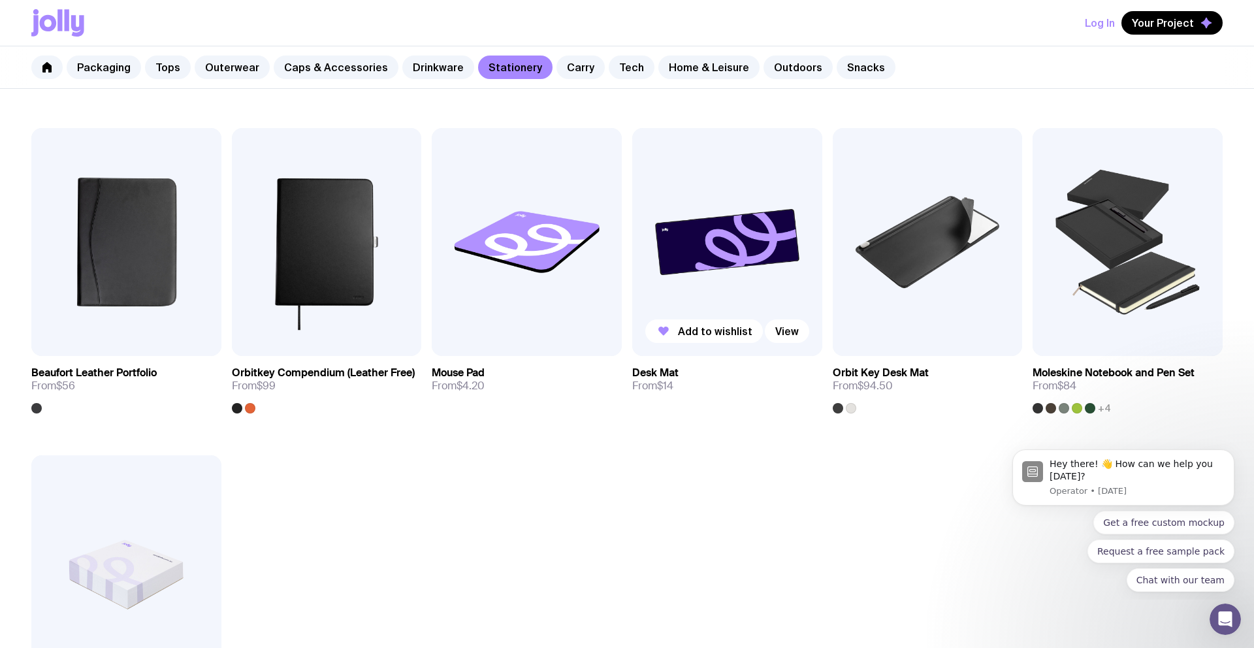
scroll to position [1185, 0]
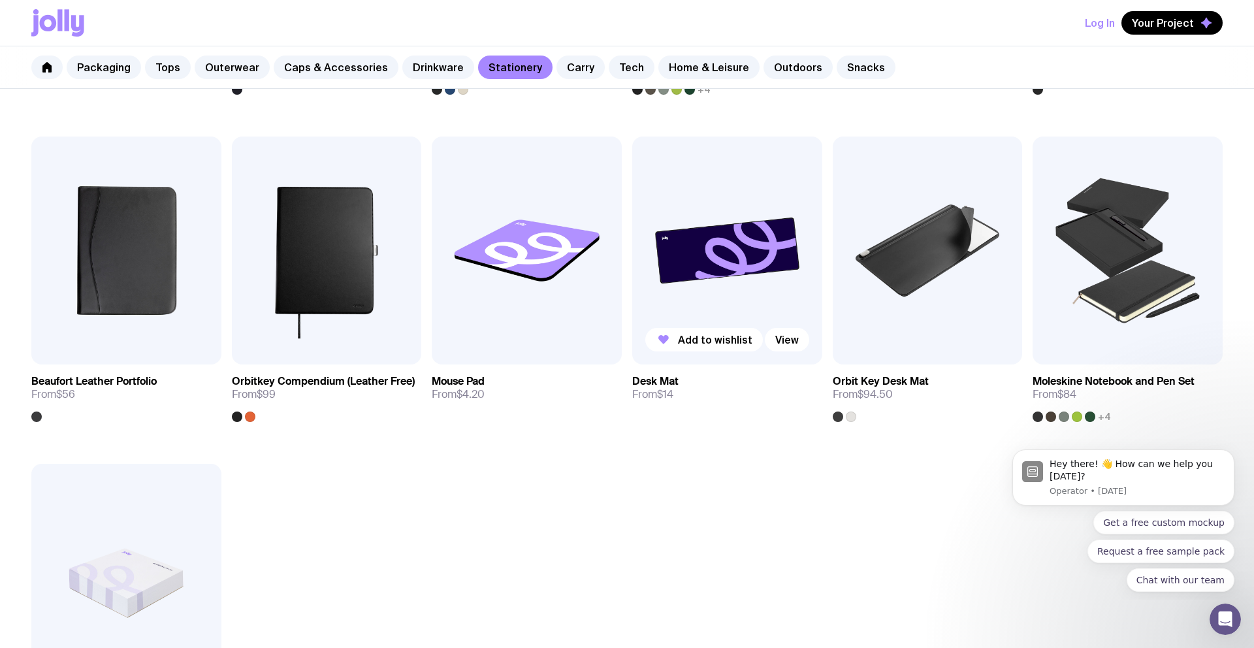
click at [675, 269] on img at bounding box center [727, 251] width 190 height 228
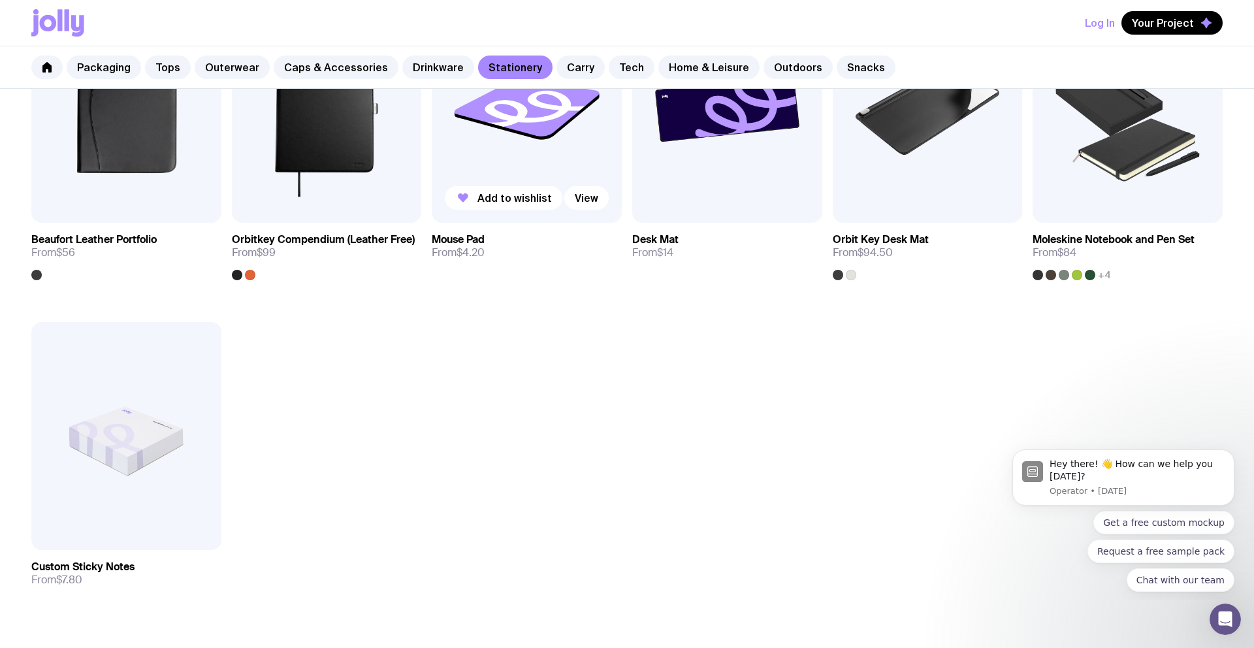
scroll to position [1327, 0]
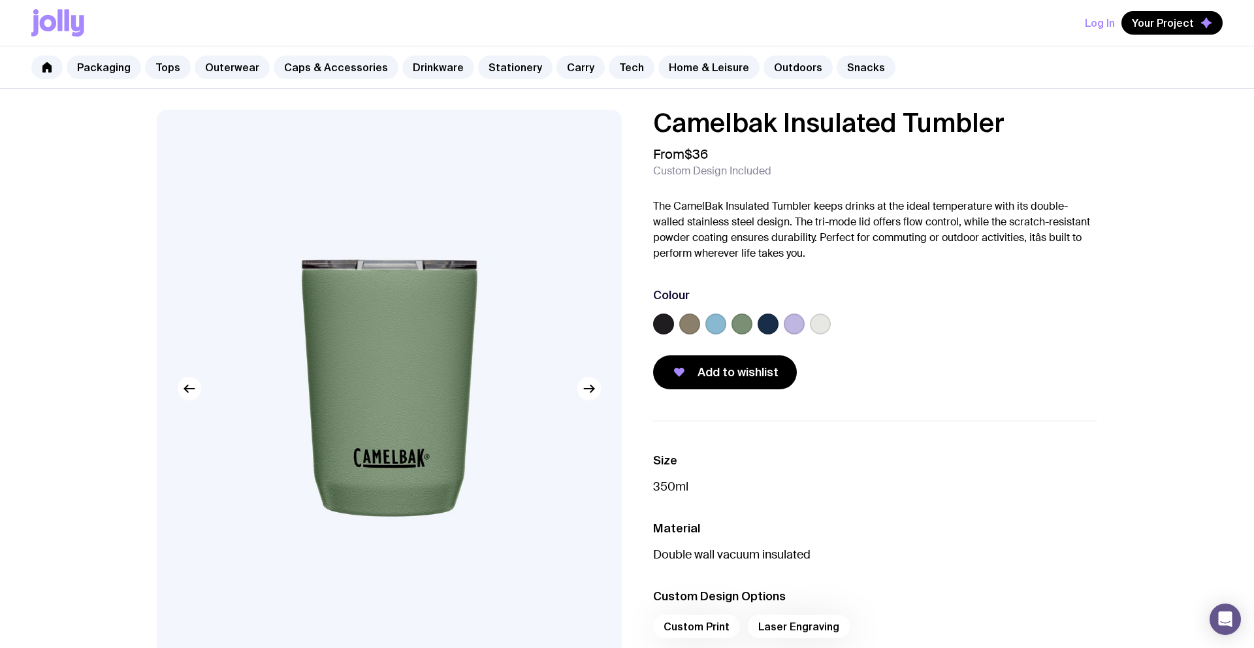
click at [797, 322] on label at bounding box center [794, 324] width 21 height 21
click at [0, 0] on input "radio" at bounding box center [0, 0] width 0 height 0
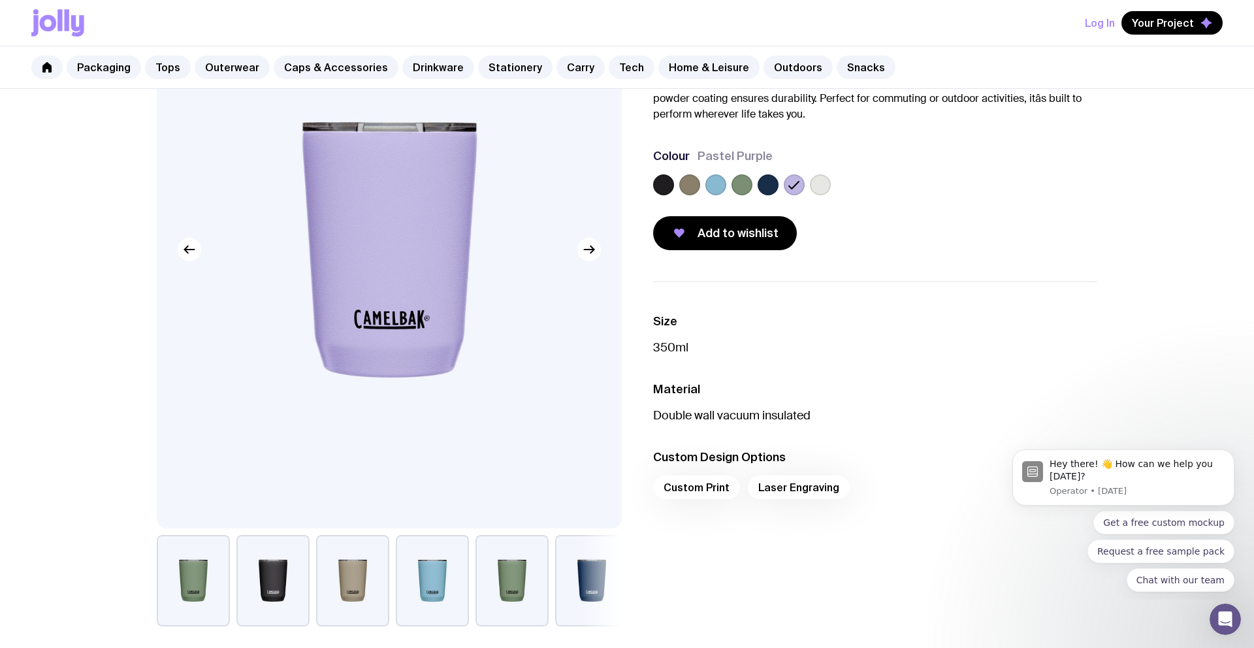
scroll to position [146, 0]
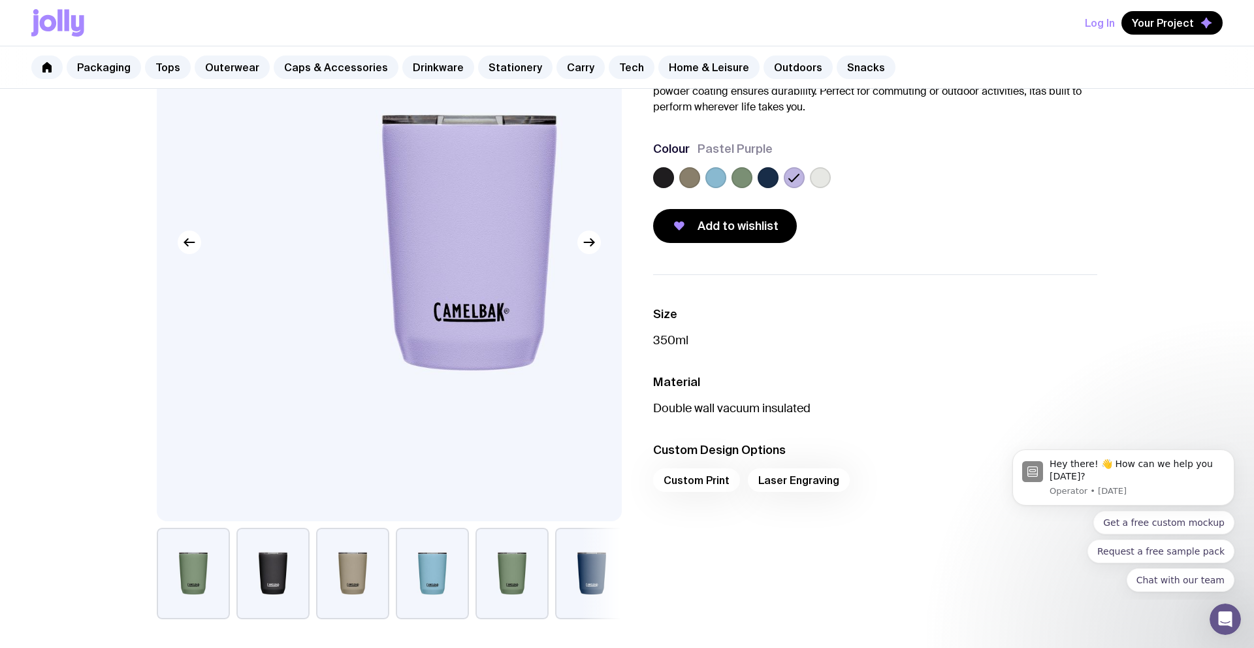
click at [373, 309] on img at bounding box center [468, 242] width 465 height 558
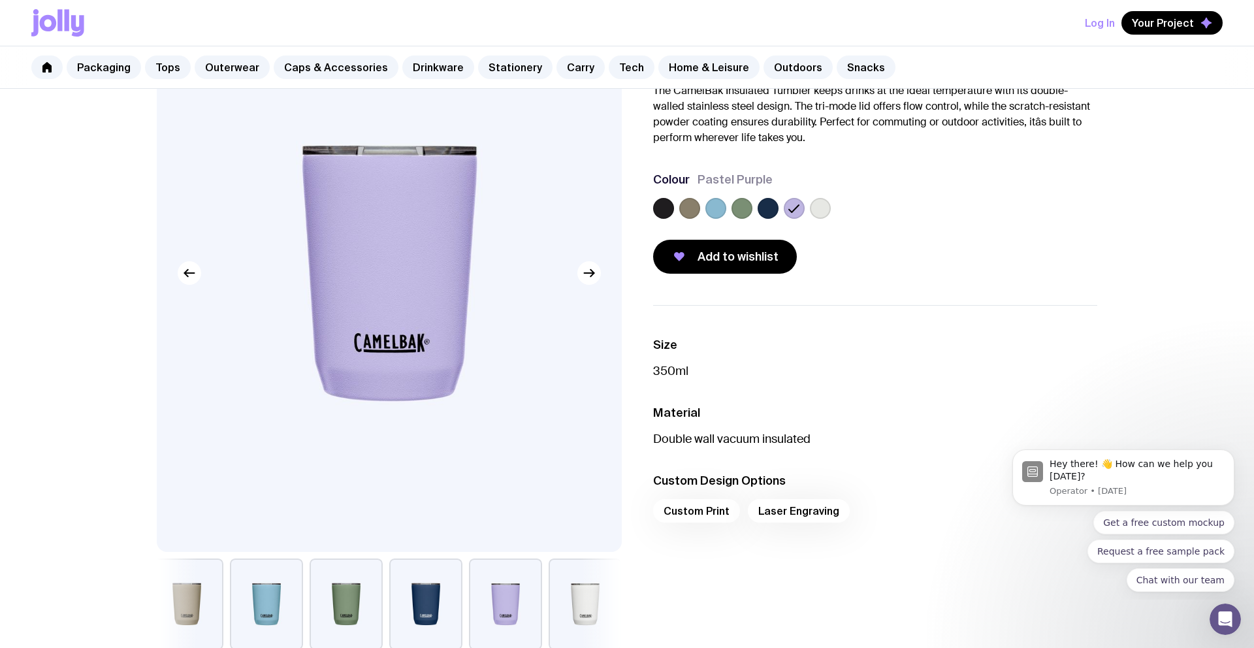
scroll to position [116, 0]
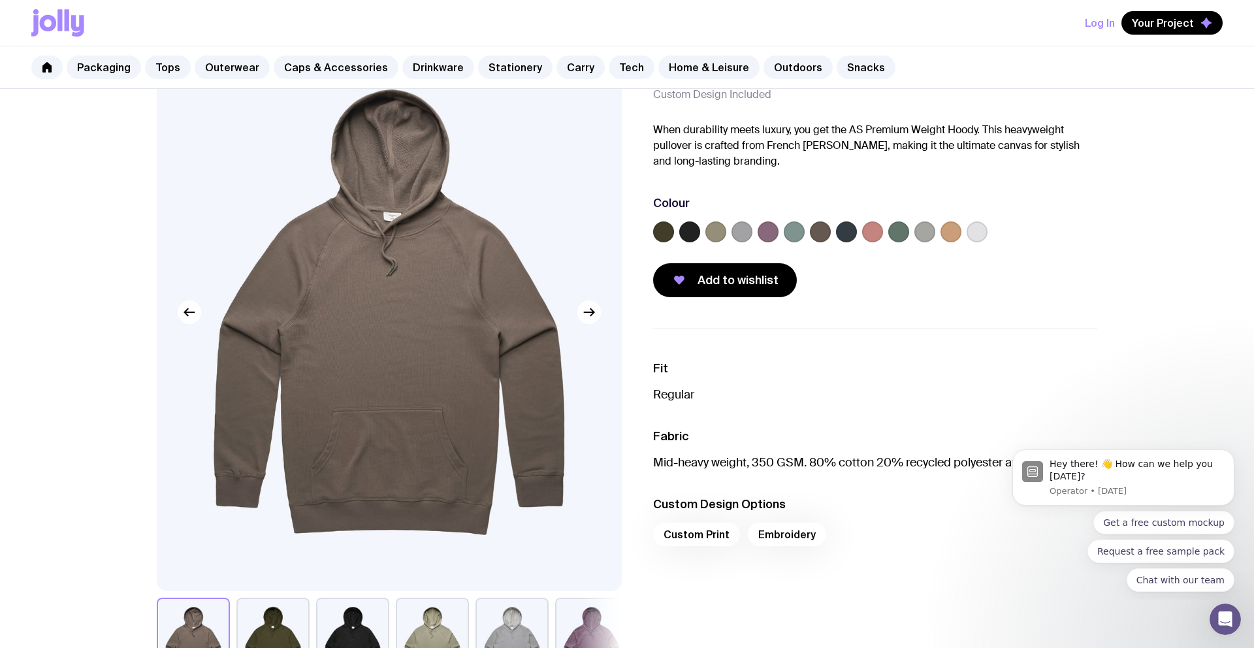
click at [767, 231] on label at bounding box center [768, 231] width 21 height 21
click at [0, 0] on input "radio" at bounding box center [0, 0] width 0 height 0
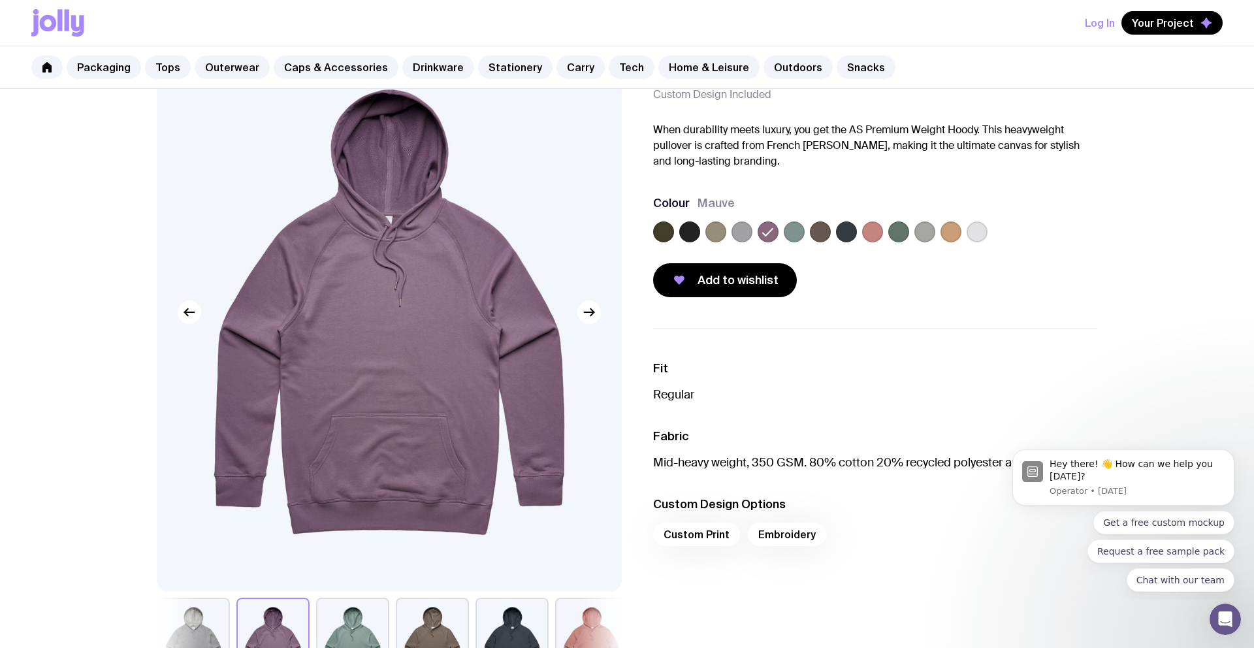
click at [891, 230] on label at bounding box center [898, 231] width 21 height 21
click at [0, 0] on input "radio" at bounding box center [0, 0] width 0 height 0
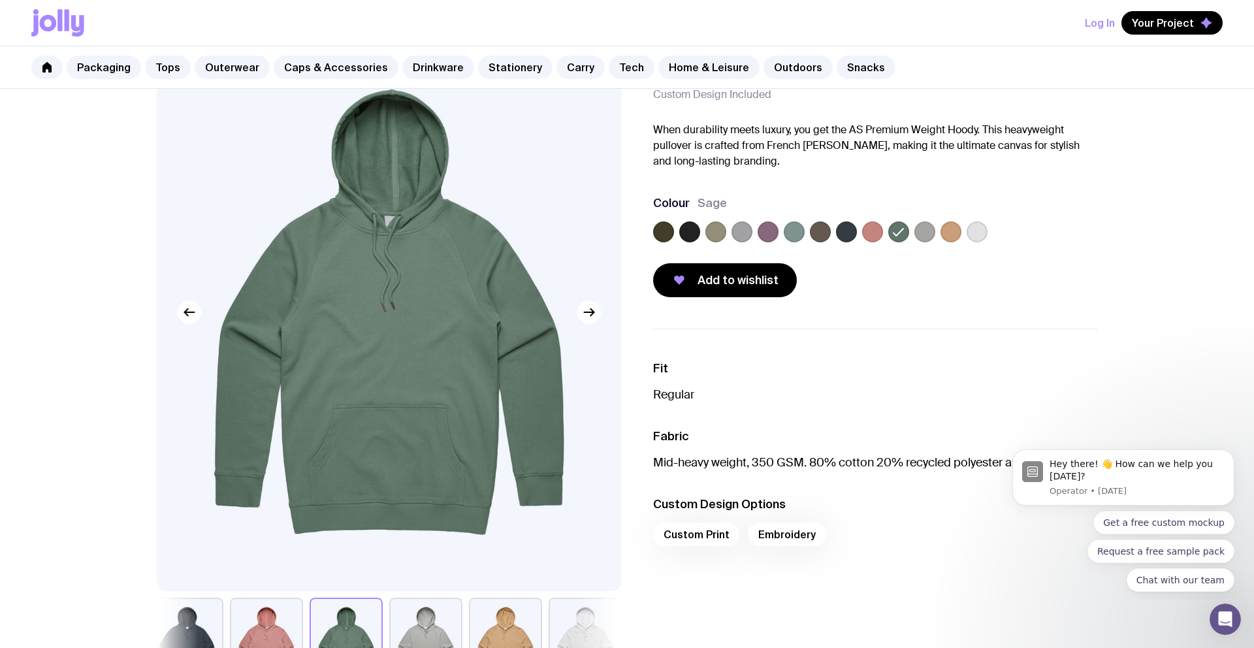
click at [982, 233] on label at bounding box center [977, 231] width 21 height 21
click at [0, 0] on input "radio" at bounding box center [0, 0] width 0 height 0
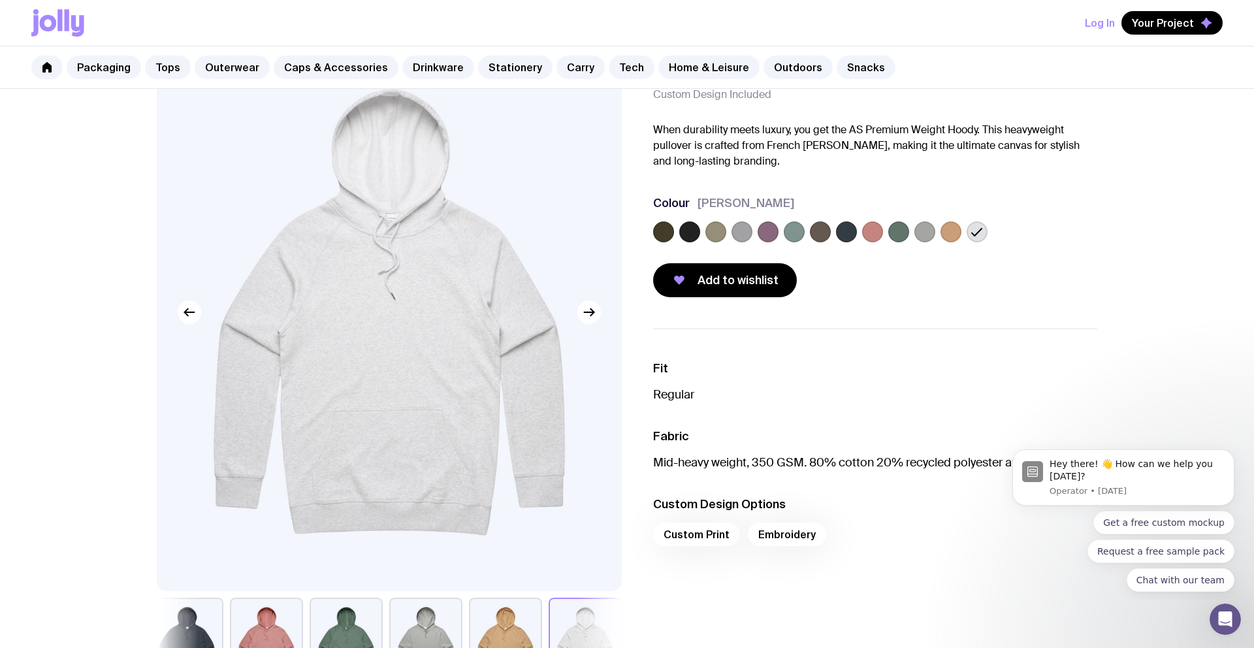
click at [970, 233] on icon at bounding box center [977, 232] width 16 height 16
click at [0, 0] on input "radio" at bounding box center [0, 0] width 0 height 0
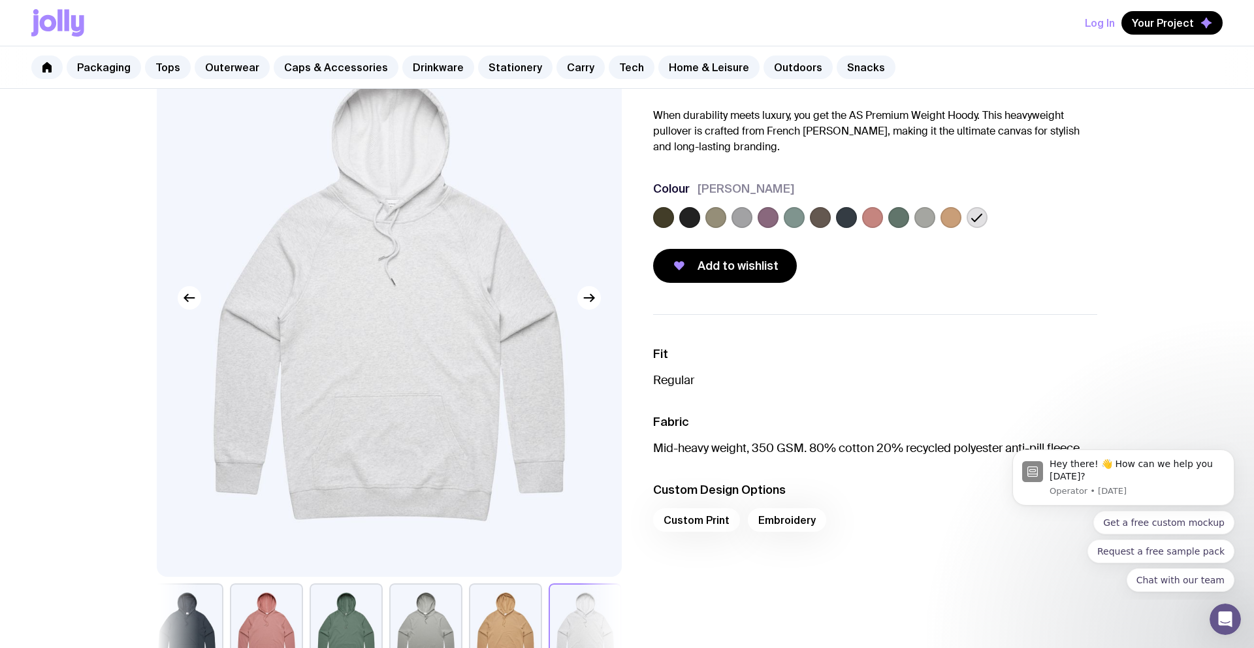
scroll to position [99, 0]
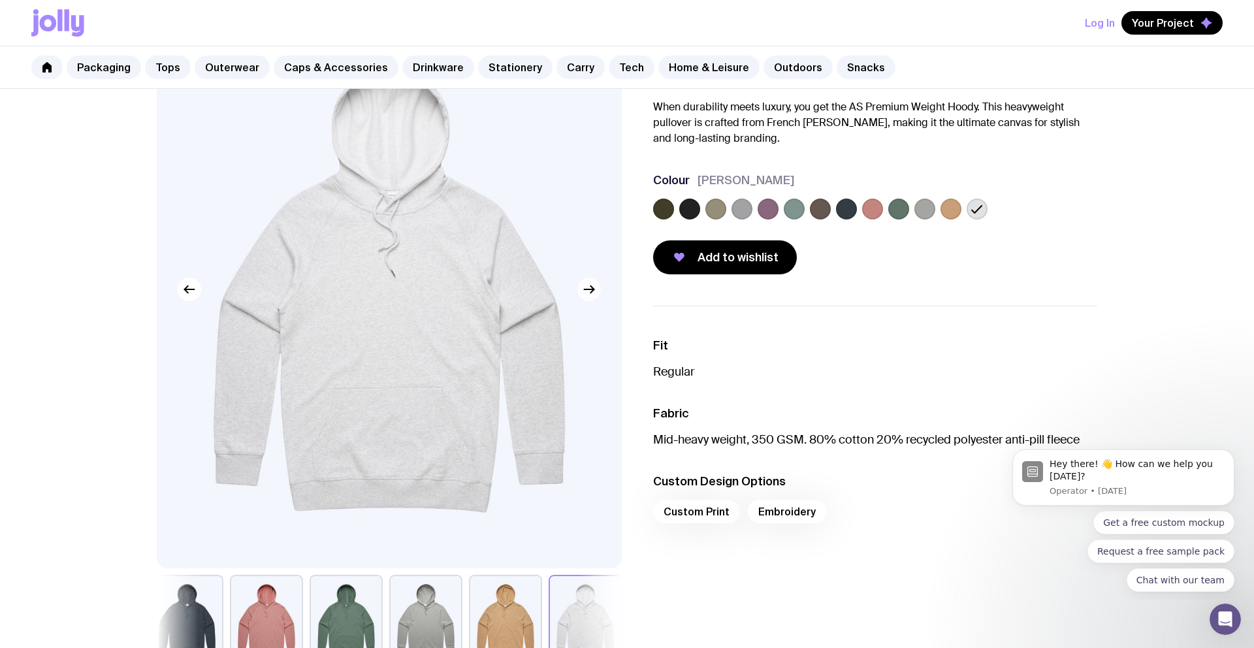
click at [590, 298] on button "button" at bounding box center [589, 290] width 24 height 24
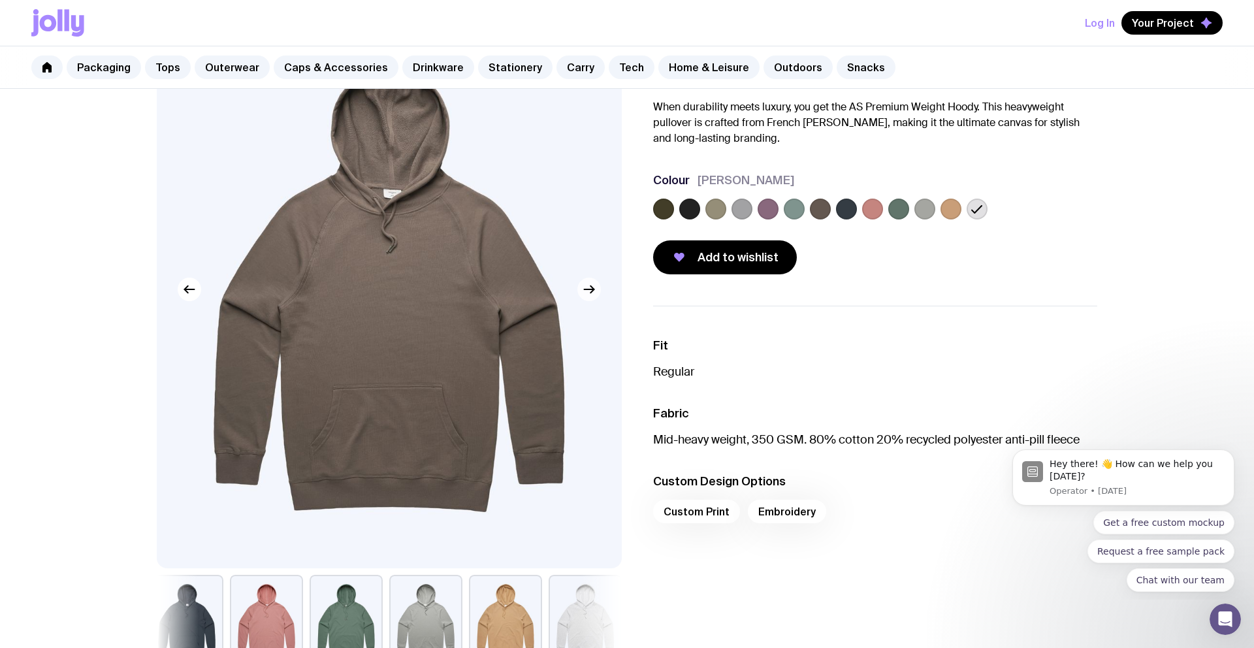
click at [584, 286] on icon "button" at bounding box center [589, 289] width 16 height 16
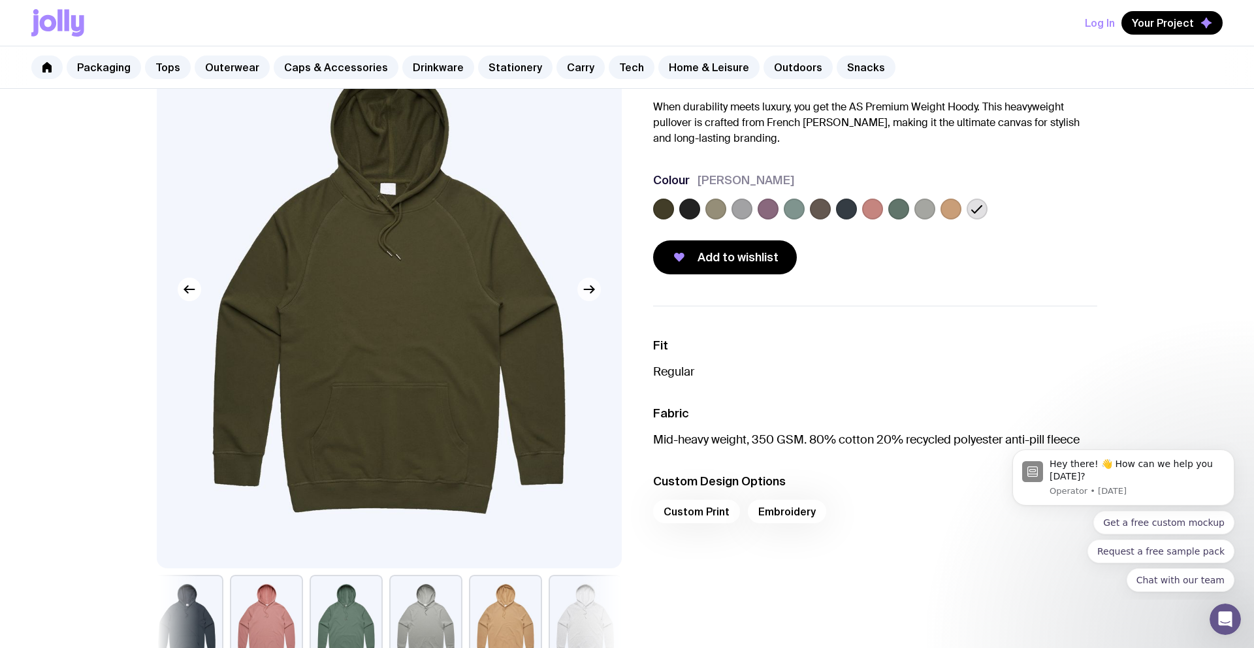
click at [584, 286] on icon "button" at bounding box center [589, 289] width 16 height 16
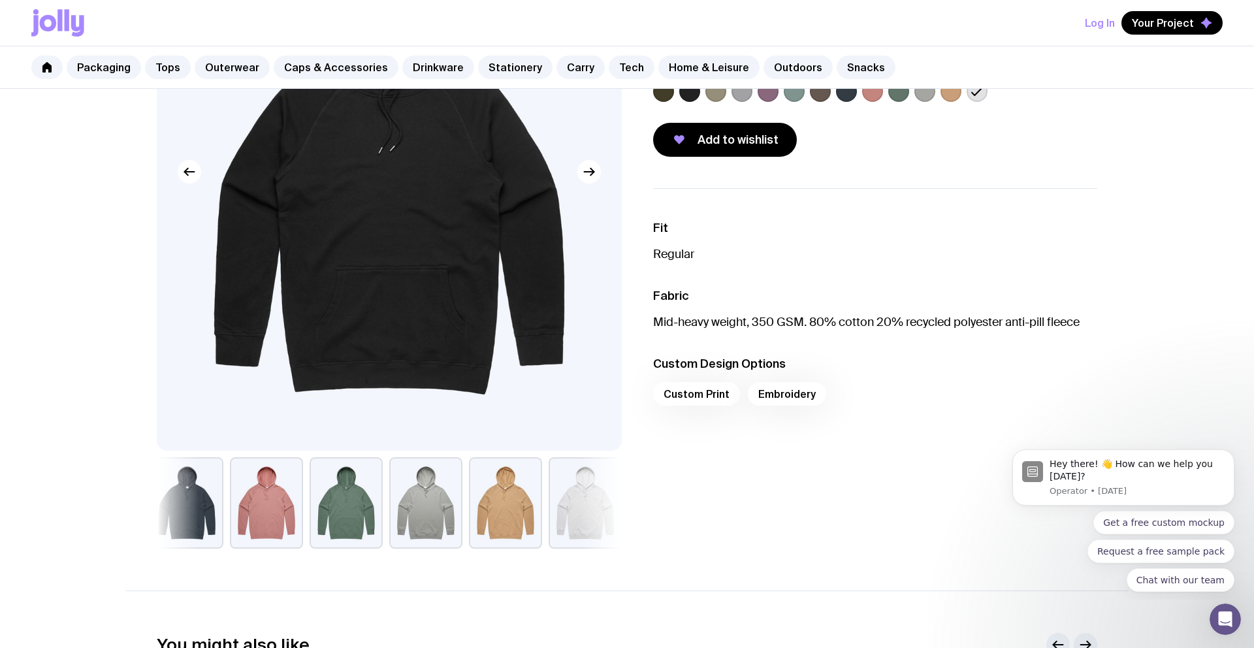
scroll to position [237, 0]
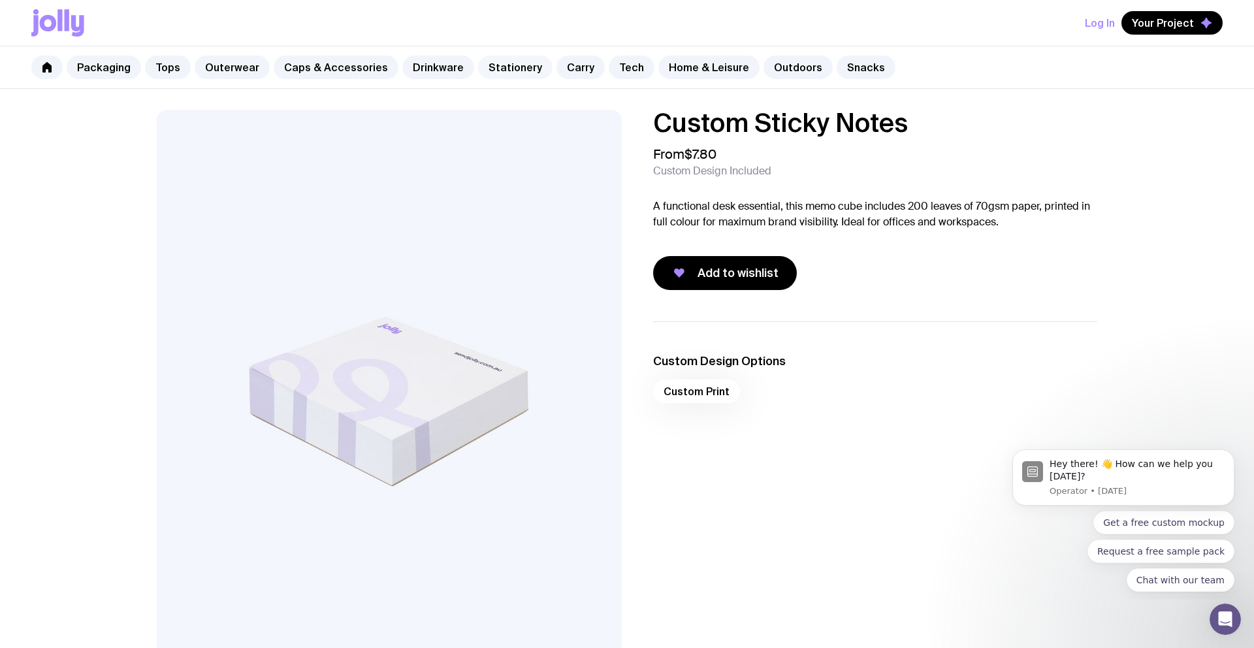
click at [479, 68] on link "Stationery" at bounding box center [515, 68] width 74 height 24
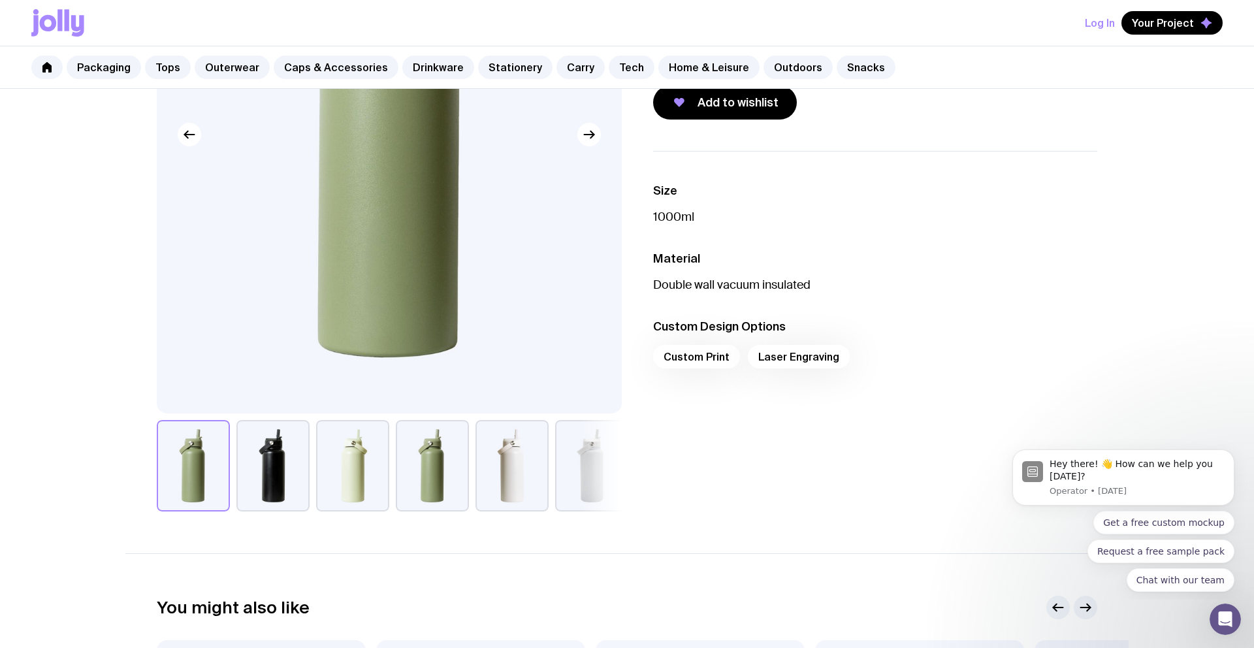
scroll to position [272, 0]
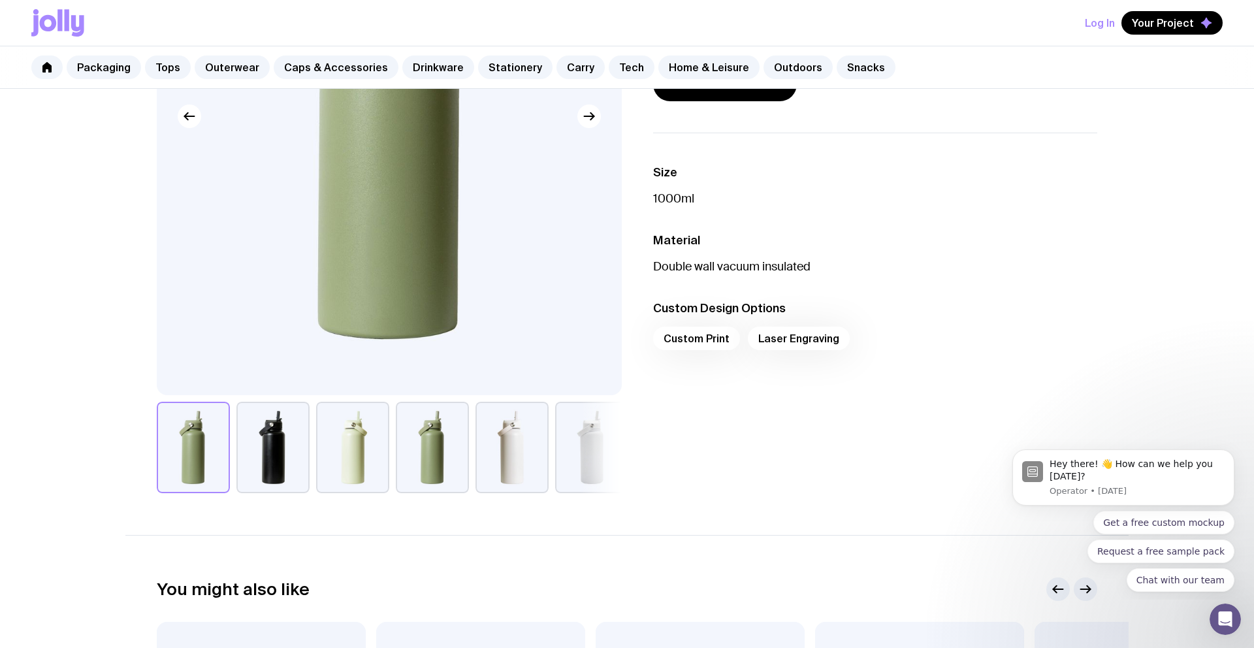
drag, startPoint x: 335, startPoint y: 491, endPoint x: 360, endPoint y: 479, distance: 27.7
click at [336, 490] on button "button" at bounding box center [352, 447] width 73 height 91
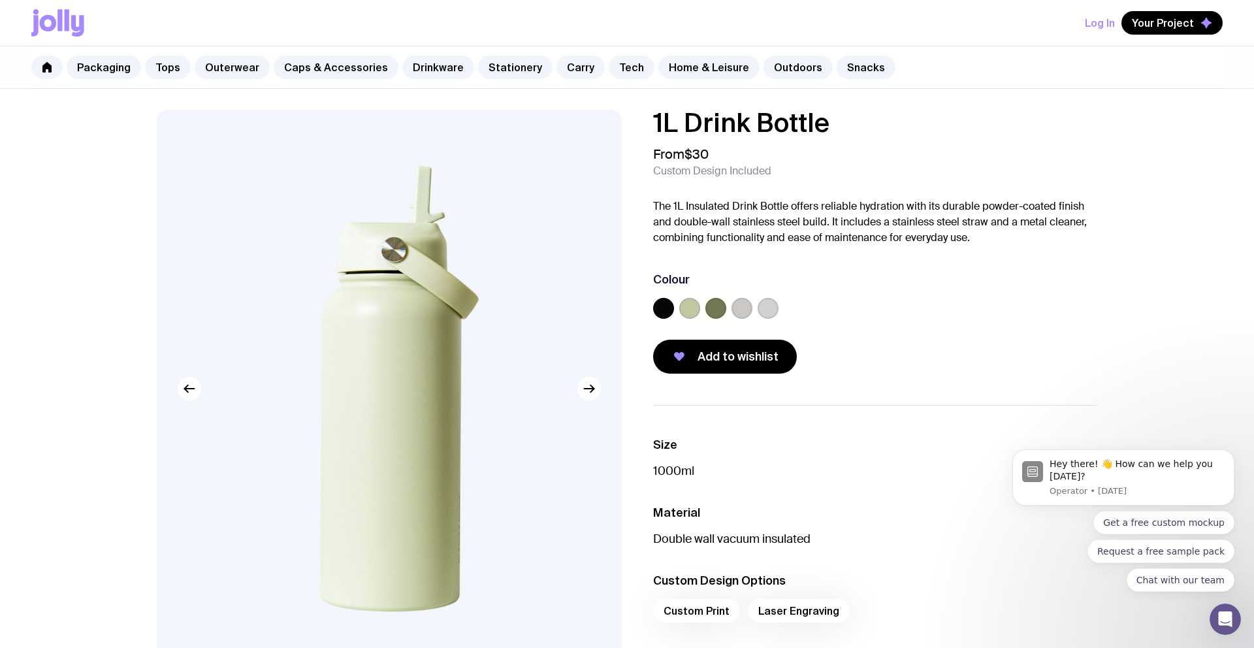
scroll to position [2, 0]
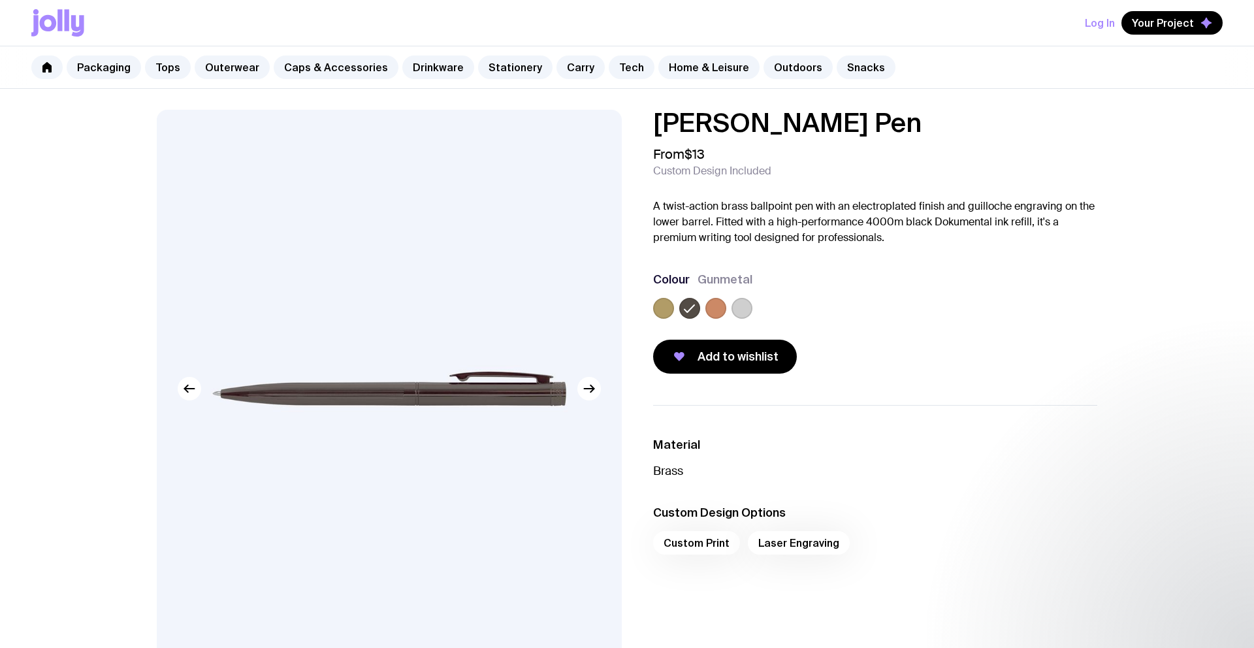
click at [715, 309] on label at bounding box center [715, 308] width 21 height 21
click at [0, 0] on input "radio" at bounding box center [0, 0] width 0 height 0
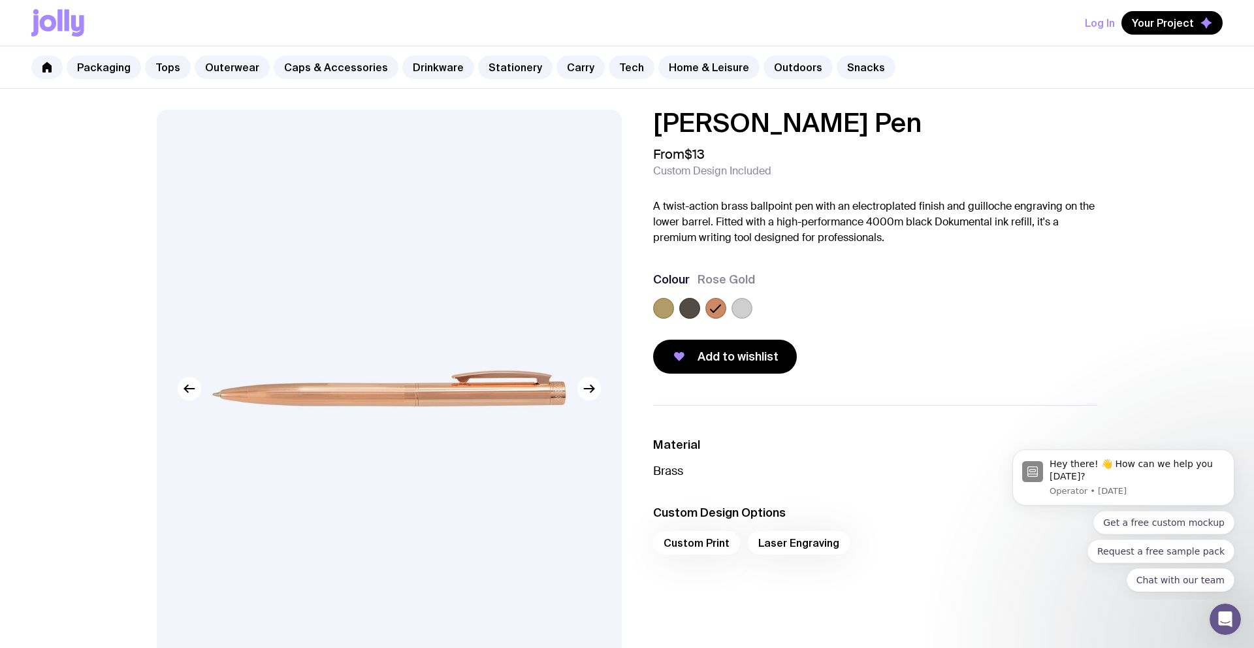
click at [773, 310] on div at bounding box center [875, 311] width 444 height 26
click at [497, 65] on link "Stationery" at bounding box center [515, 68] width 74 height 24
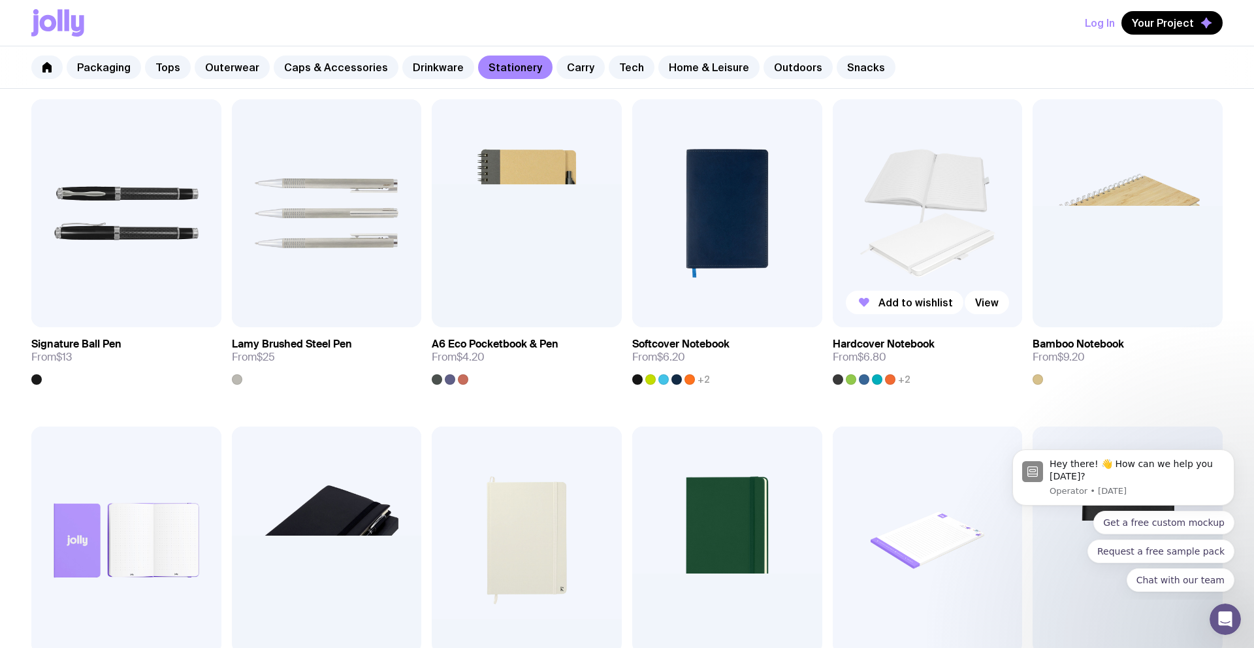
scroll to position [592, 0]
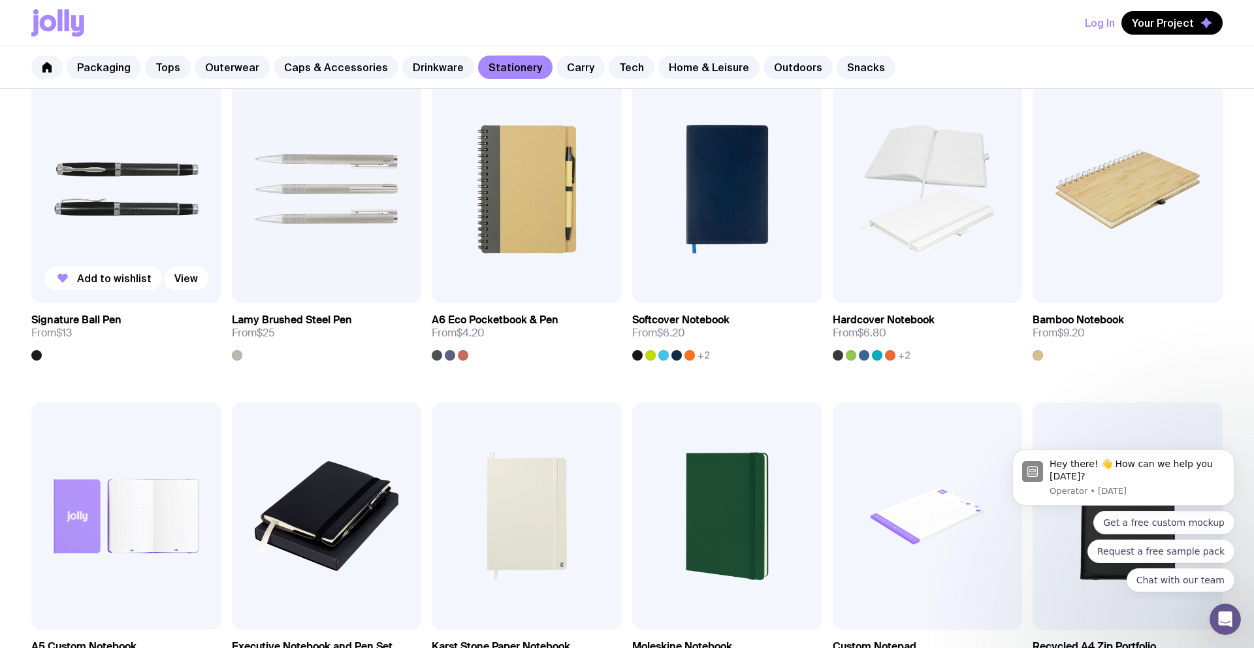
click at [138, 236] on img at bounding box center [126, 189] width 190 height 228
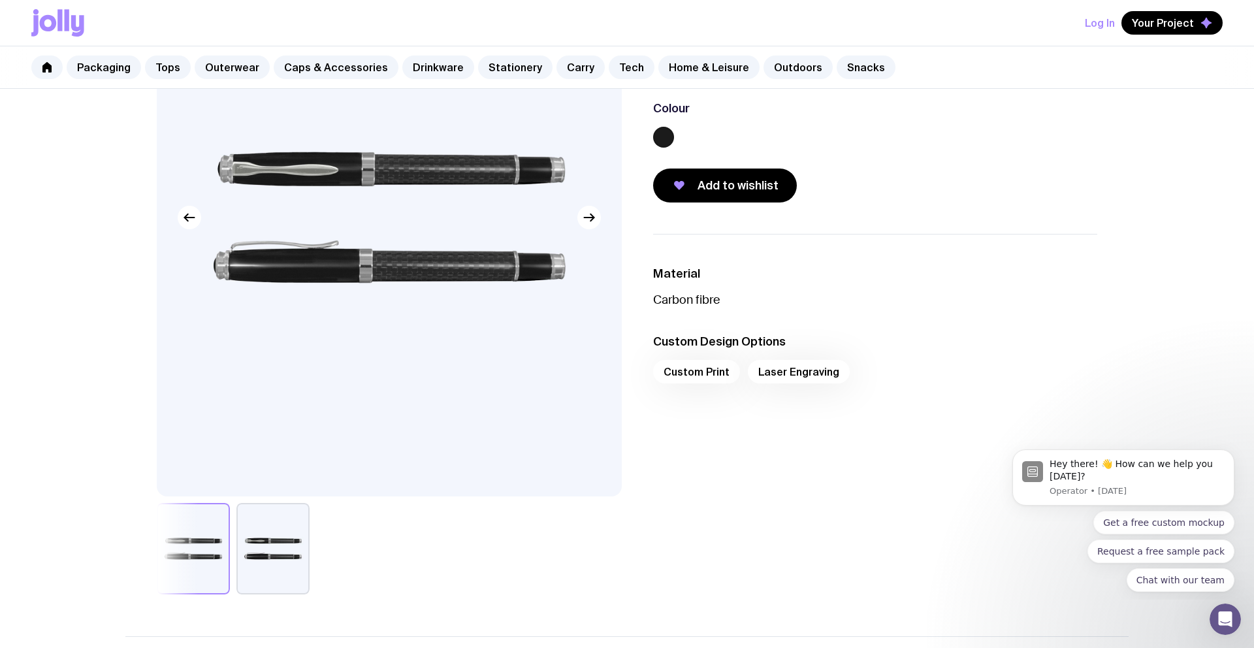
scroll to position [188, 0]
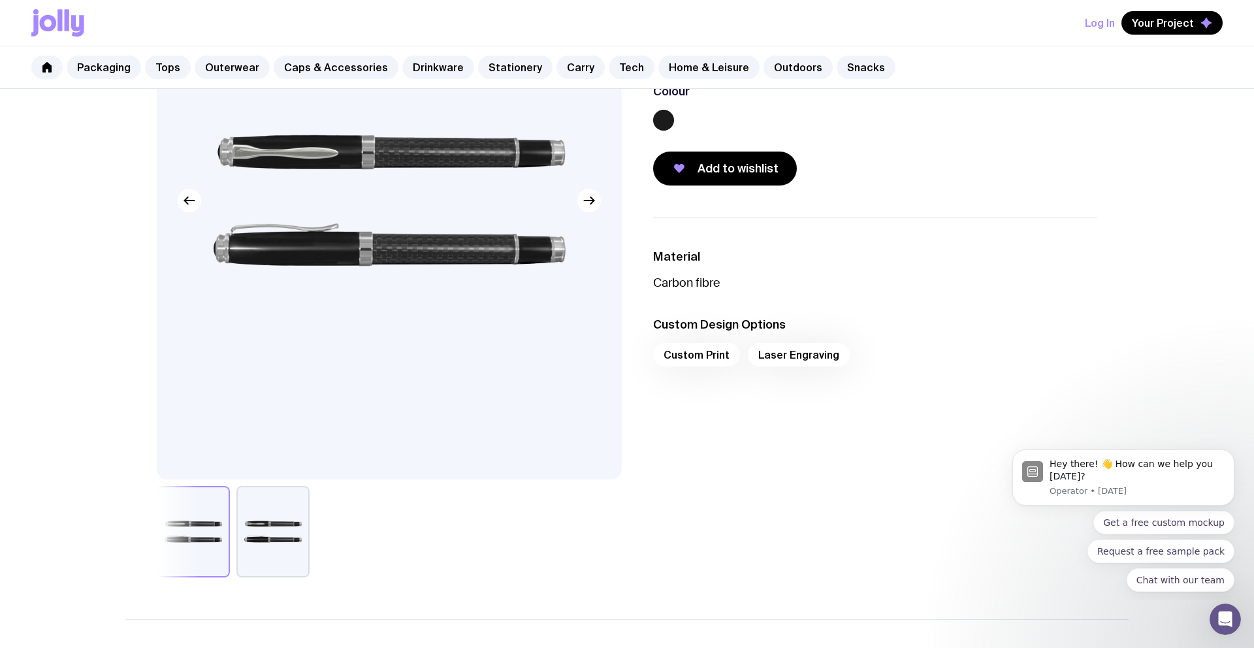
click at [262, 504] on button "button" at bounding box center [272, 531] width 73 height 91
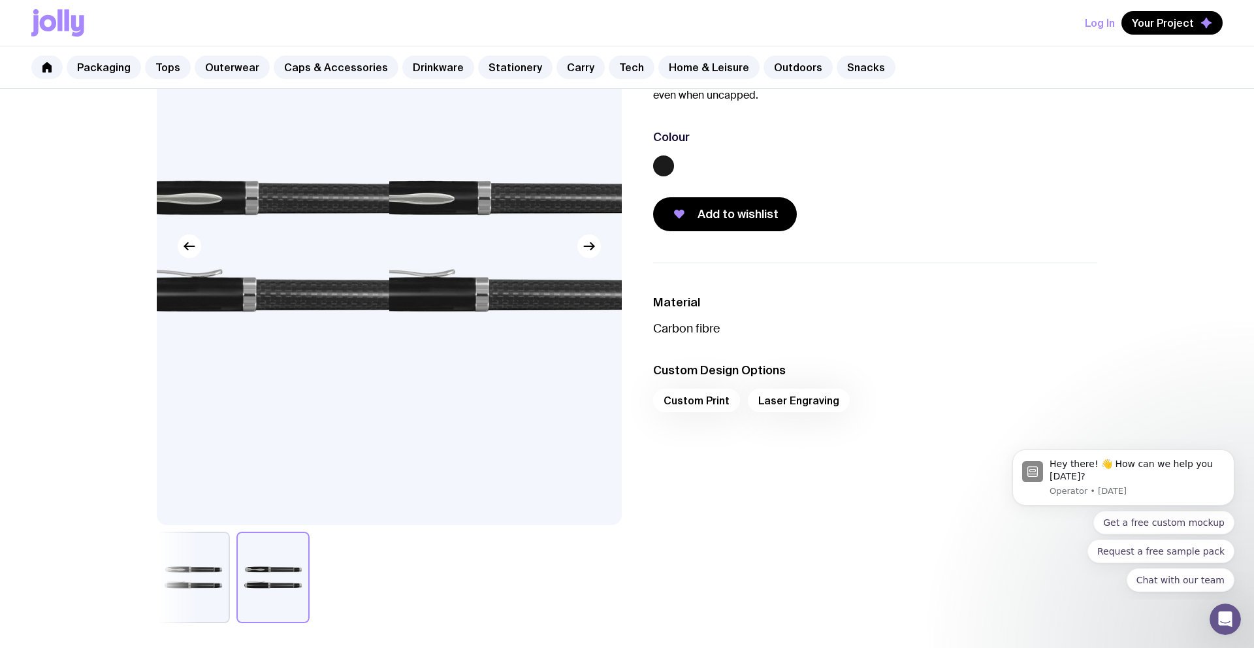
scroll to position [144, 0]
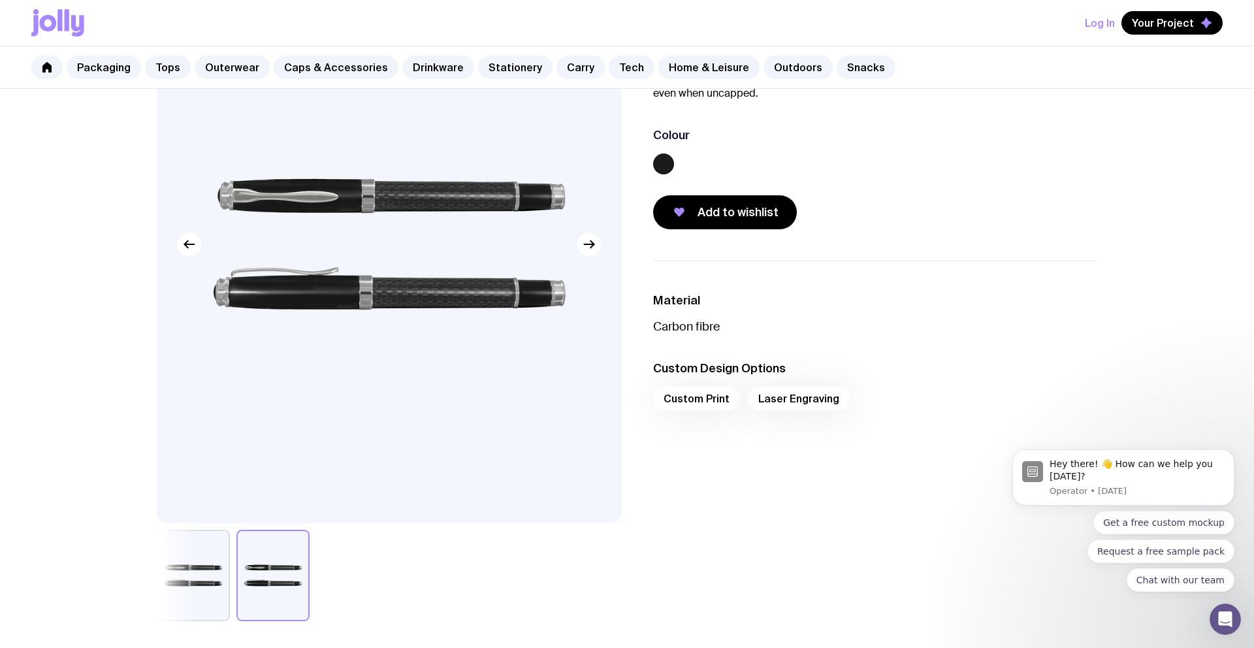
click at [198, 549] on button "button" at bounding box center [193, 575] width 73 height 91
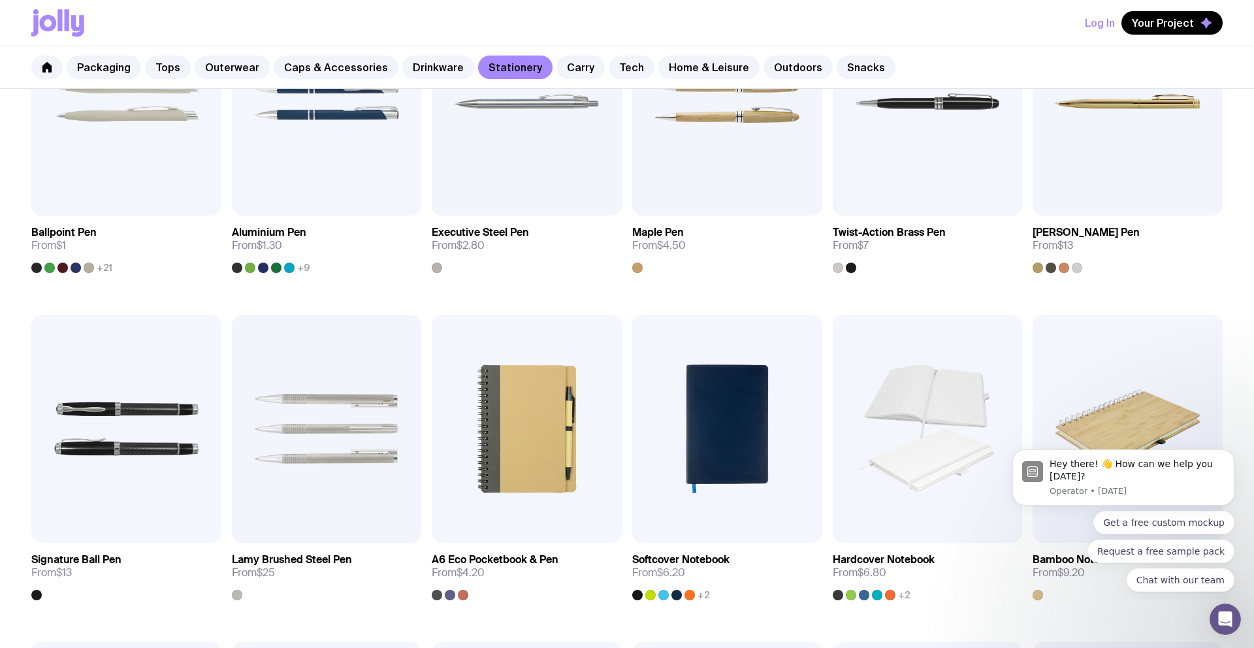
scroll to position [328, 0]
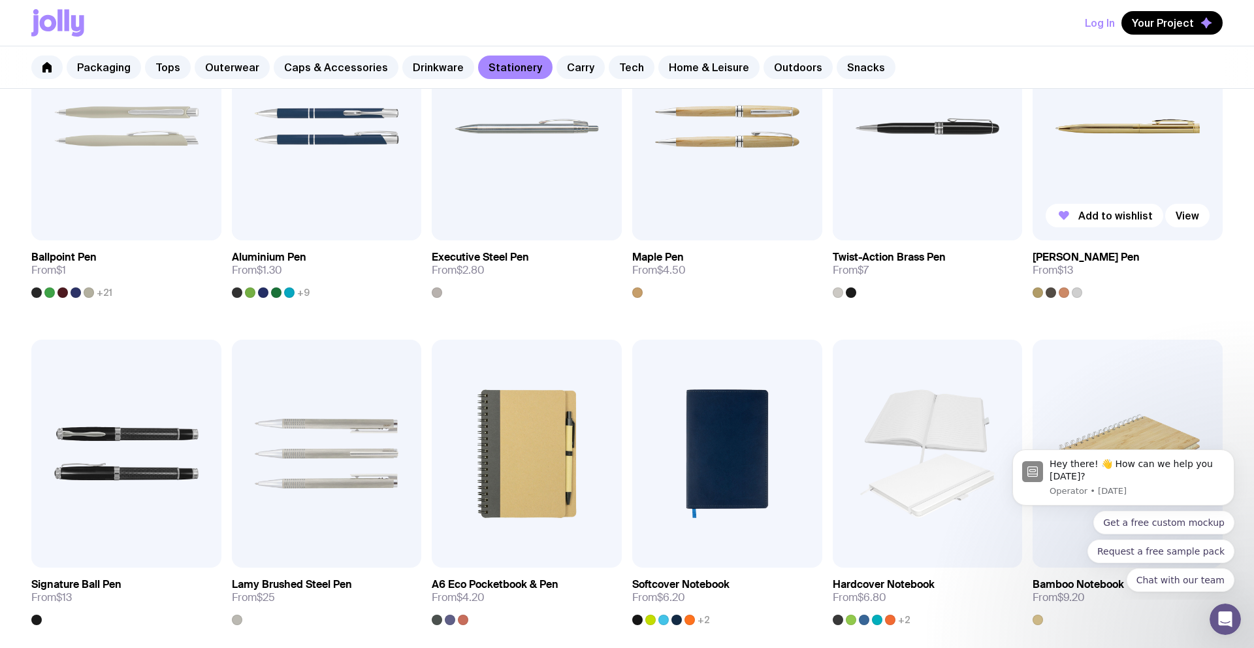
click at [1097, 170] on img at bounding box center [1128, 126] width 190 height 228
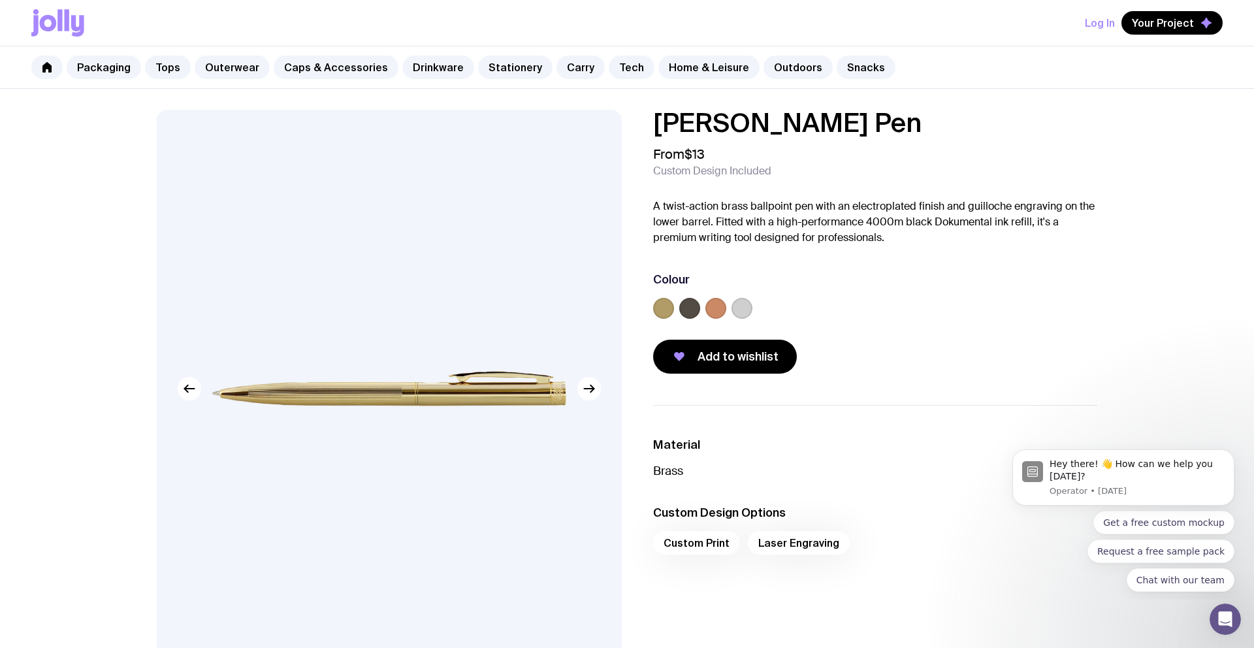
click at [713, 306] on label at bounding box center [715, 308] width 21 height 21
click at [0, 0] on input "radio" at bounding box center [0, 0] width 0 height 0
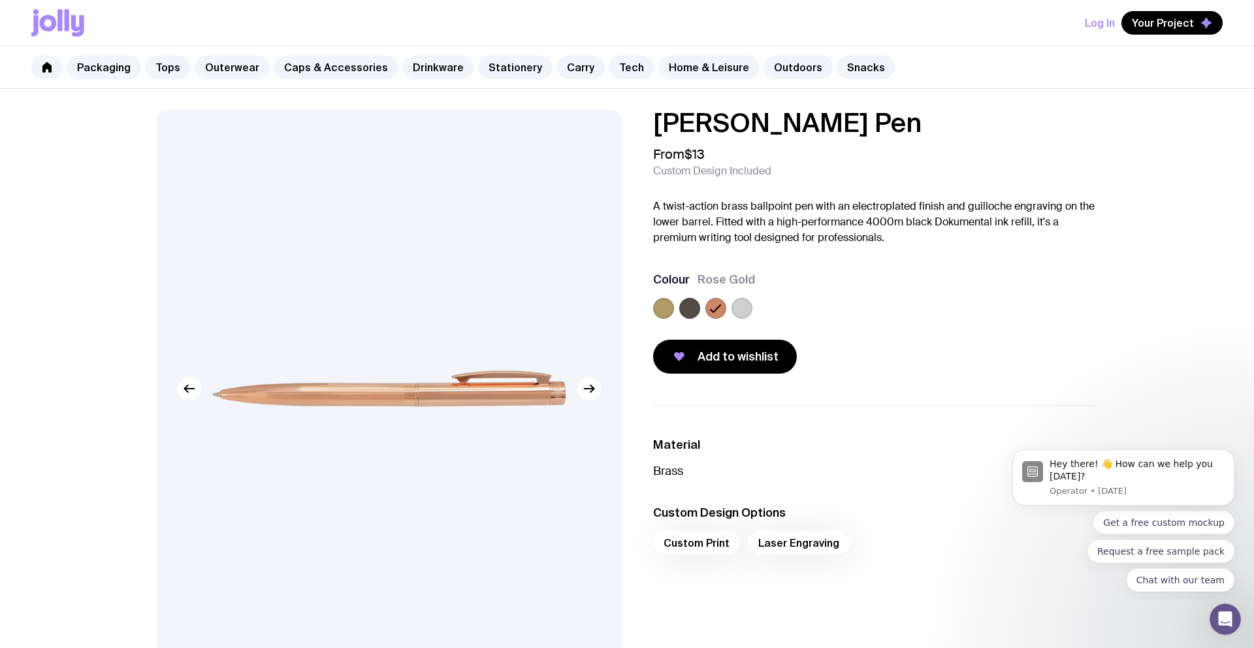
click at [681, 309] on label at bounding box center [689, 308] width 21 height 21
click at [0, 0] on input "radio" at bounding box center [0, 0] width 0 height 0
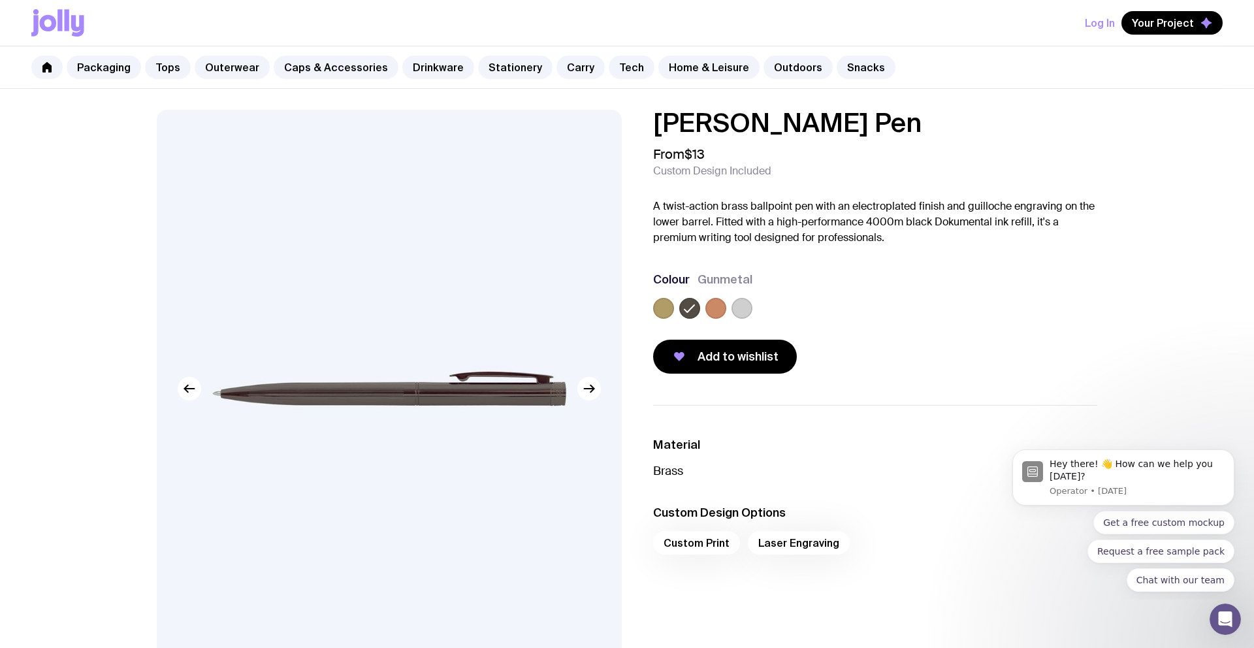
click at [745, 310] on label at bounding box center [742, 308] width 21 height 21
click at [0, 0] on input "radio" at bounding box center [0, 0] width 0 height 0
